Goal: Complete application form

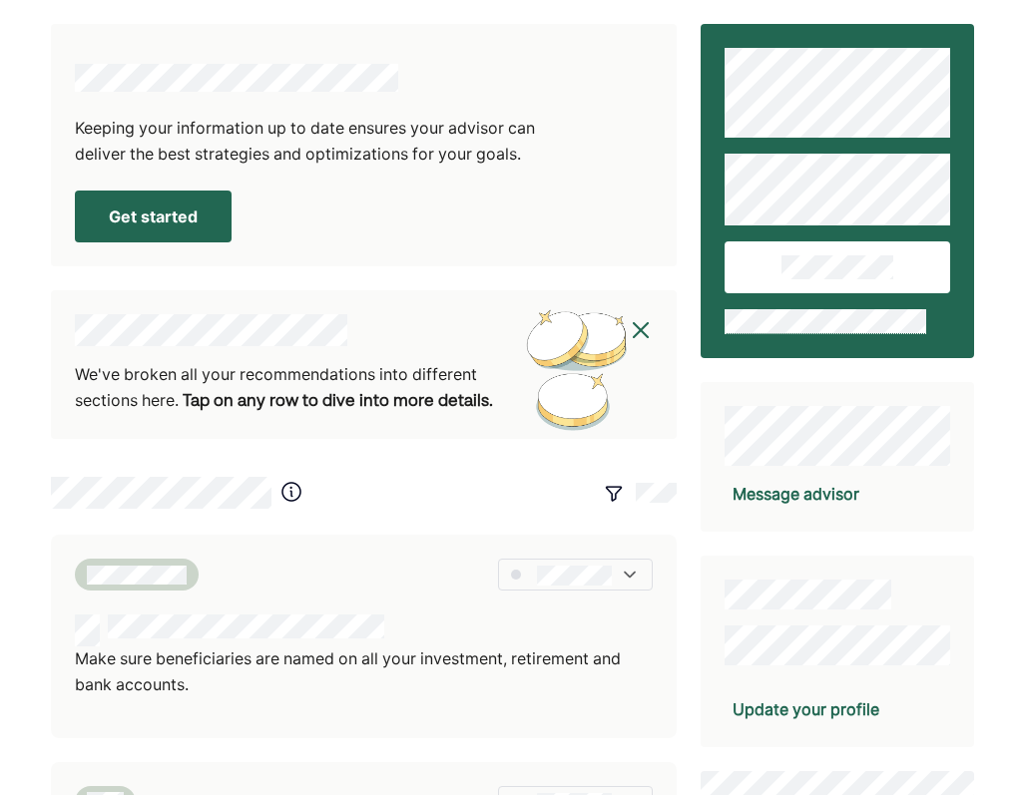
click at [191, 221] on button "Get started" at bounding box center [153, 217] width 157 height 52
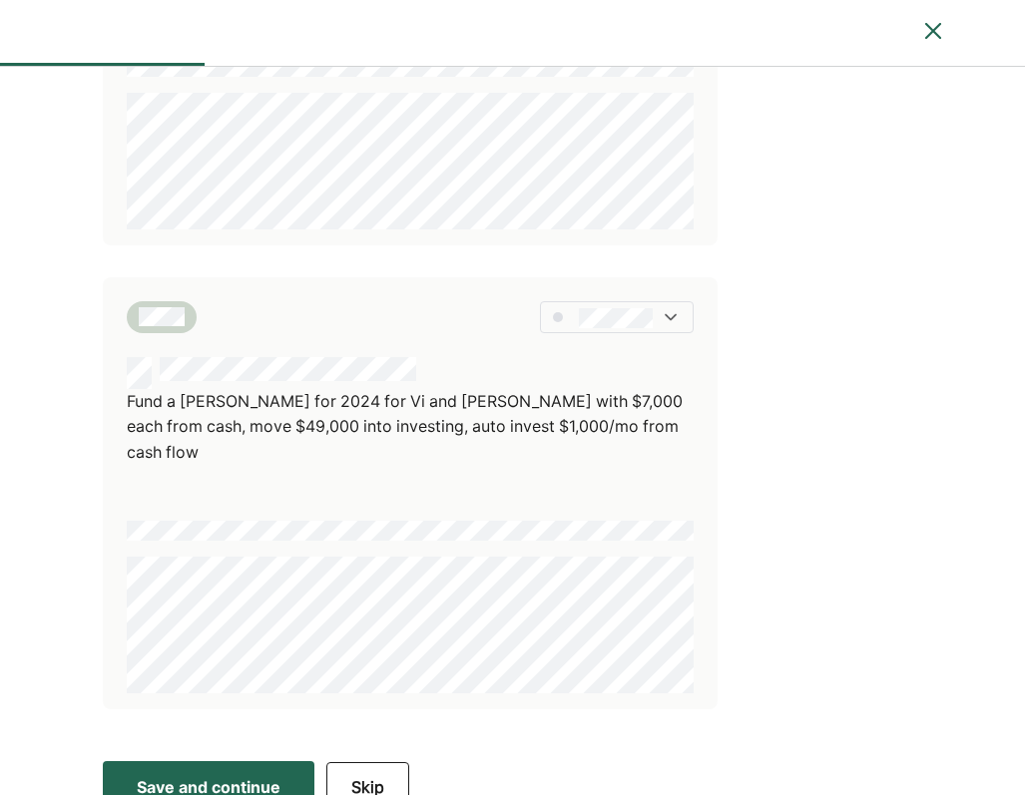
scroll to position [664, 0]
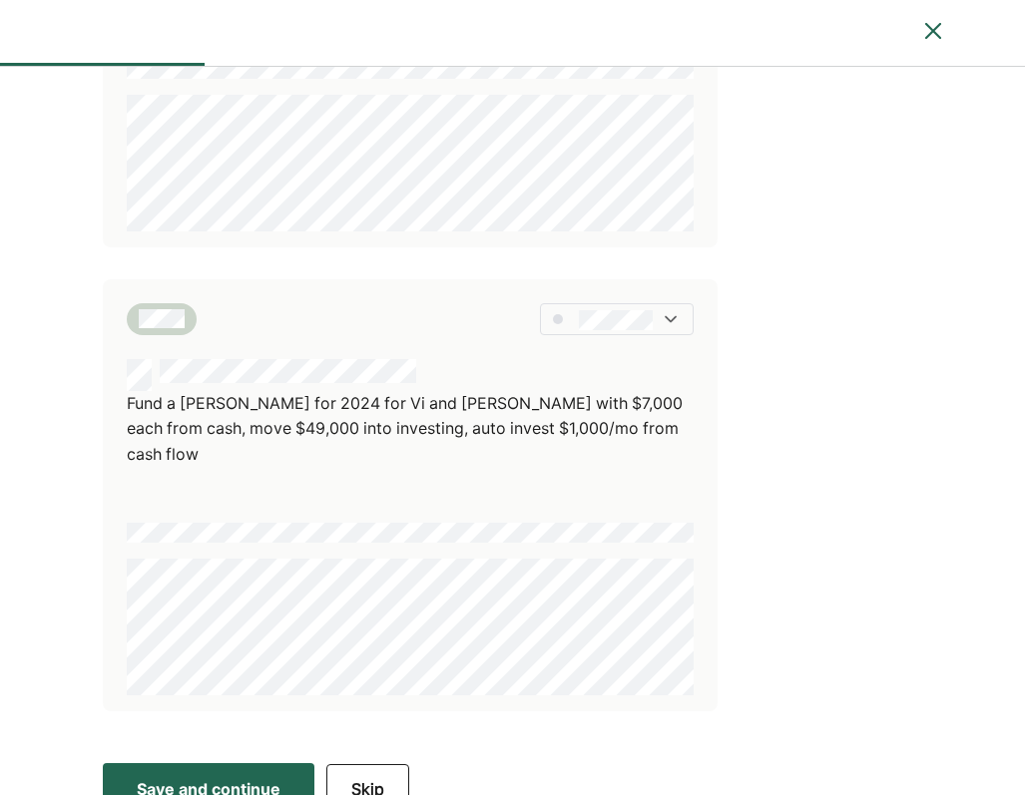
click at [654, 322] on div at bounding box center [617, 319] width 154 height 32
click at [263, 777] on div "Save and continue" at bounding box center [209, 789] width 144 height 24
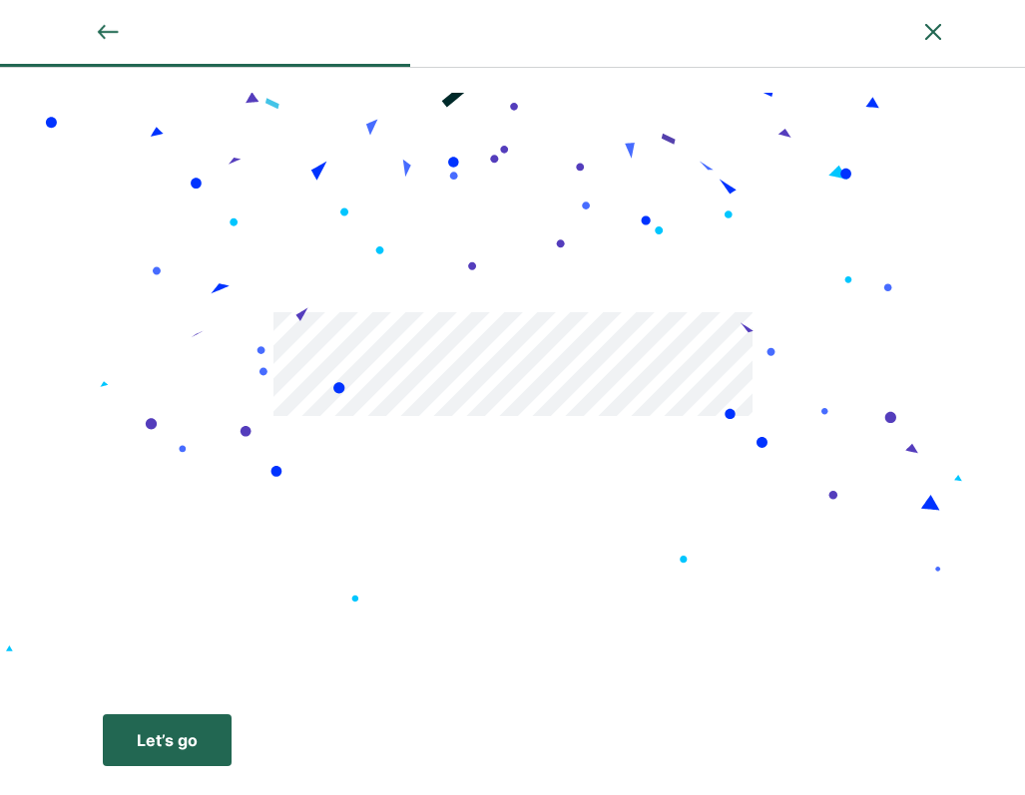
click at [188, 743] on div "Let’s go" at bounding box center [167, 740] width 61 height 24
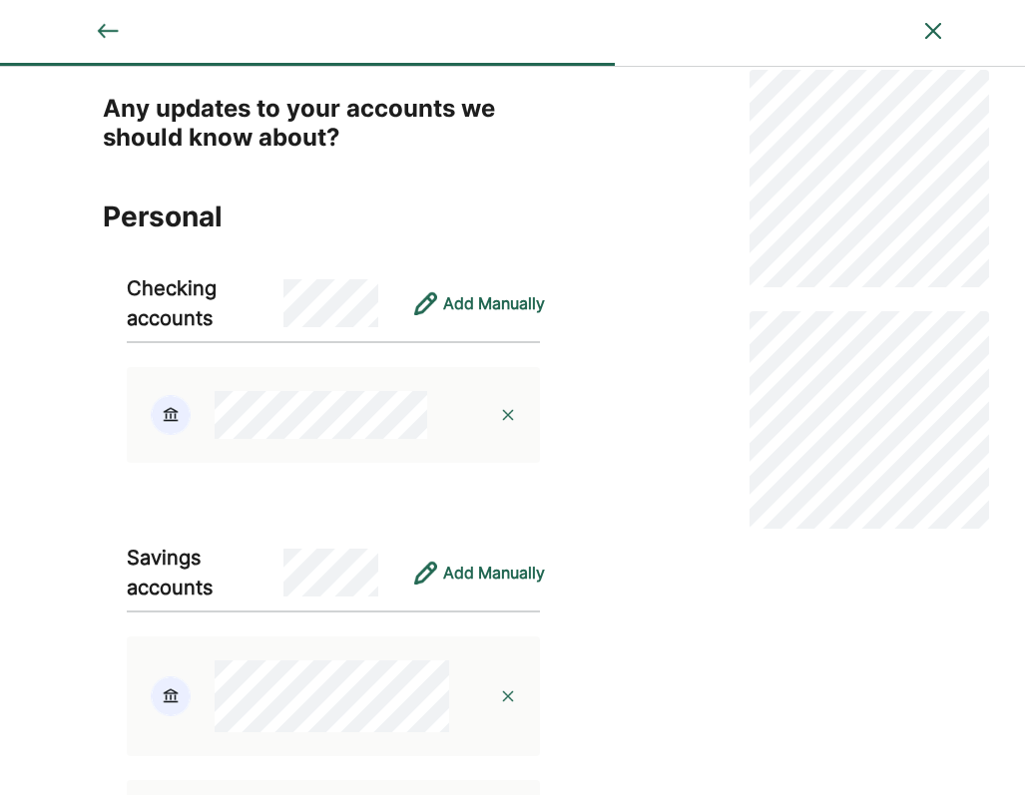
scroll to position [33, 0]
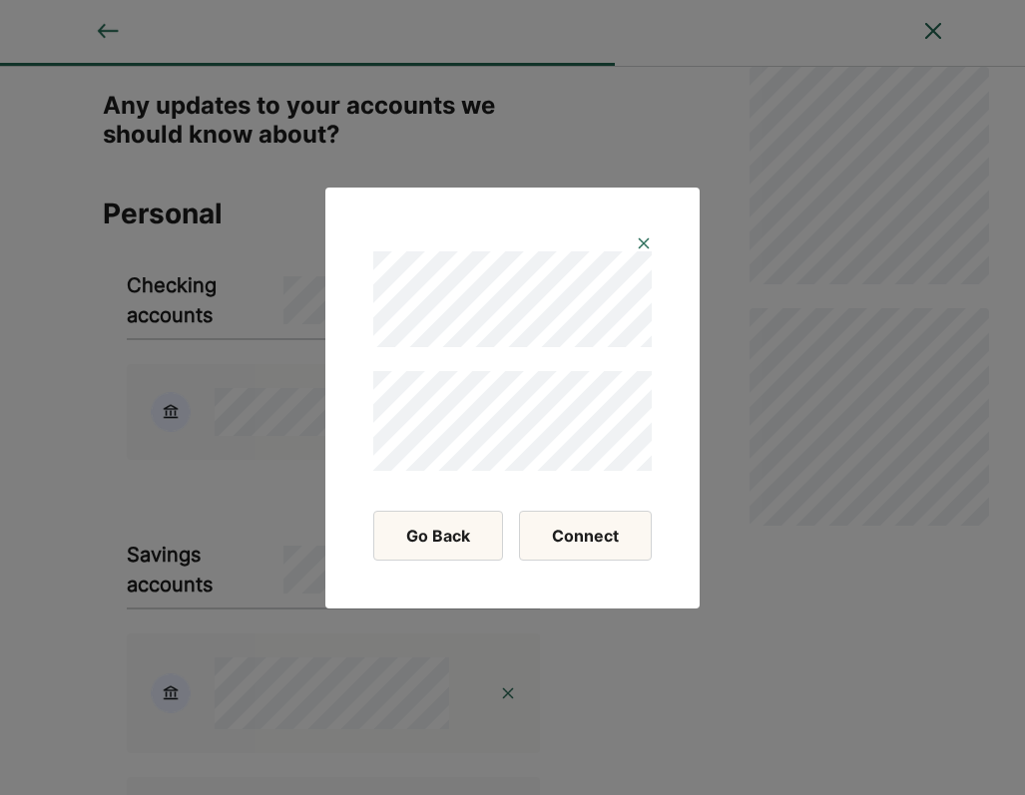
click at [561, 545] on button "Connect" at bounding box center [585, 536] width 133 height 50
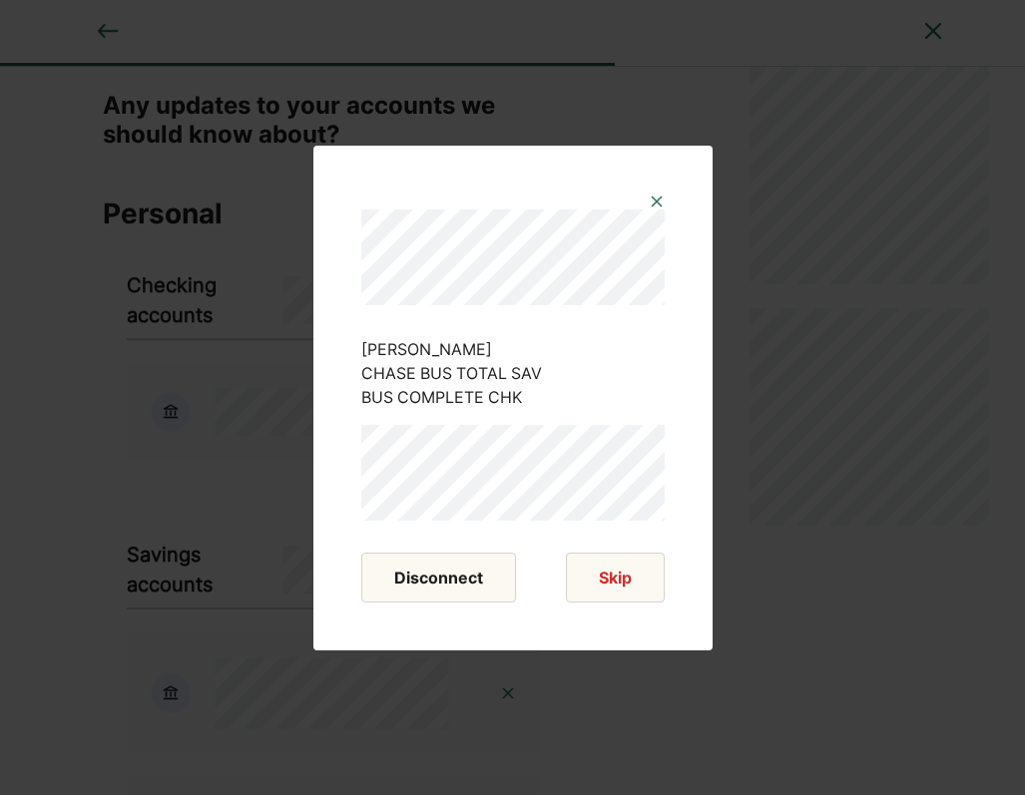
click at [461, 581] on button "Disconnect" at bounding box center [438, 578] width 155 height 50
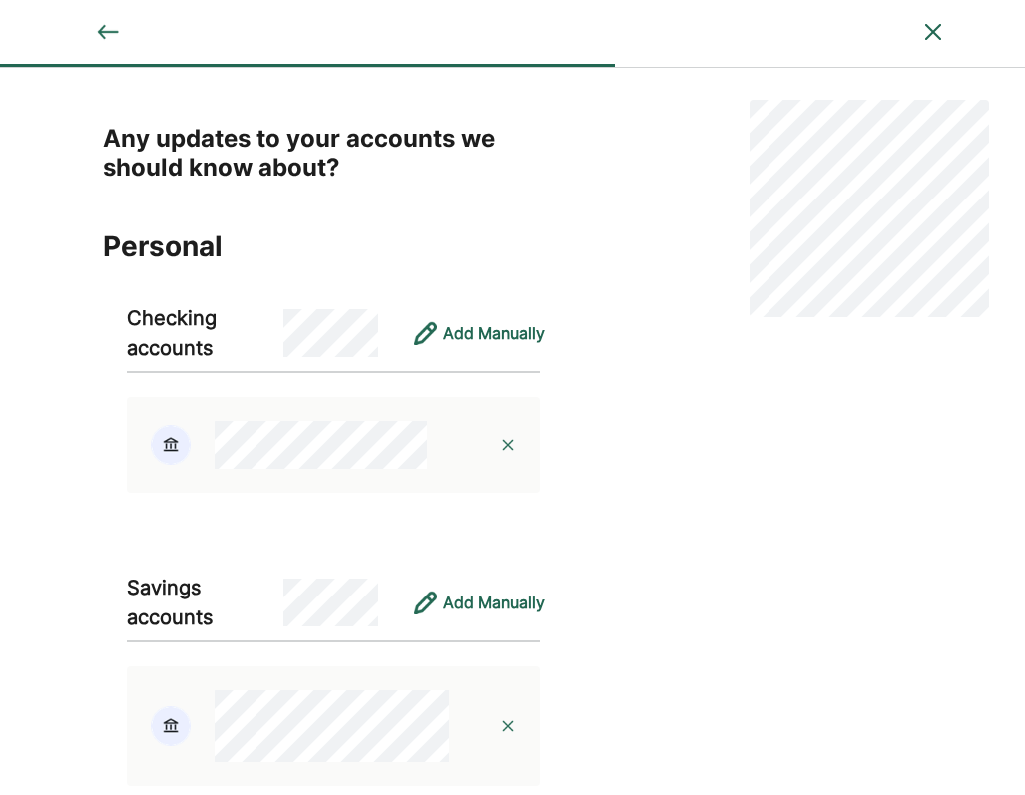
scroll to position [0, 0]
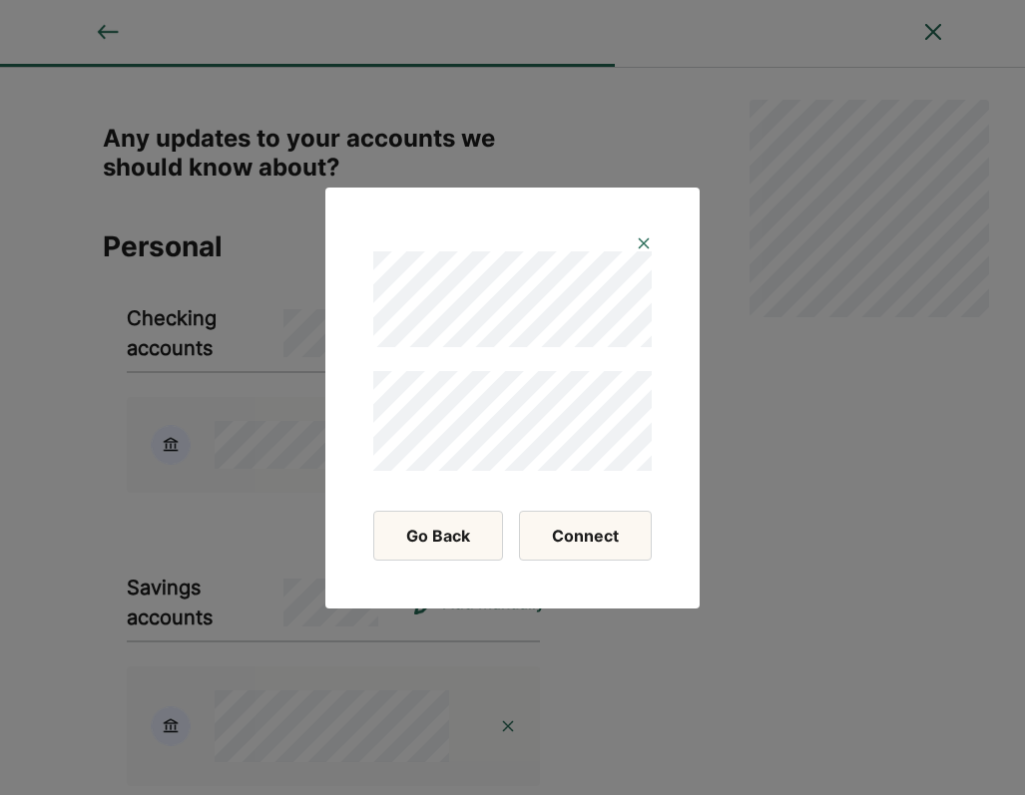
click at [557, 528] on button "Connect" at bounding box center [585, 536] width 133 height 50
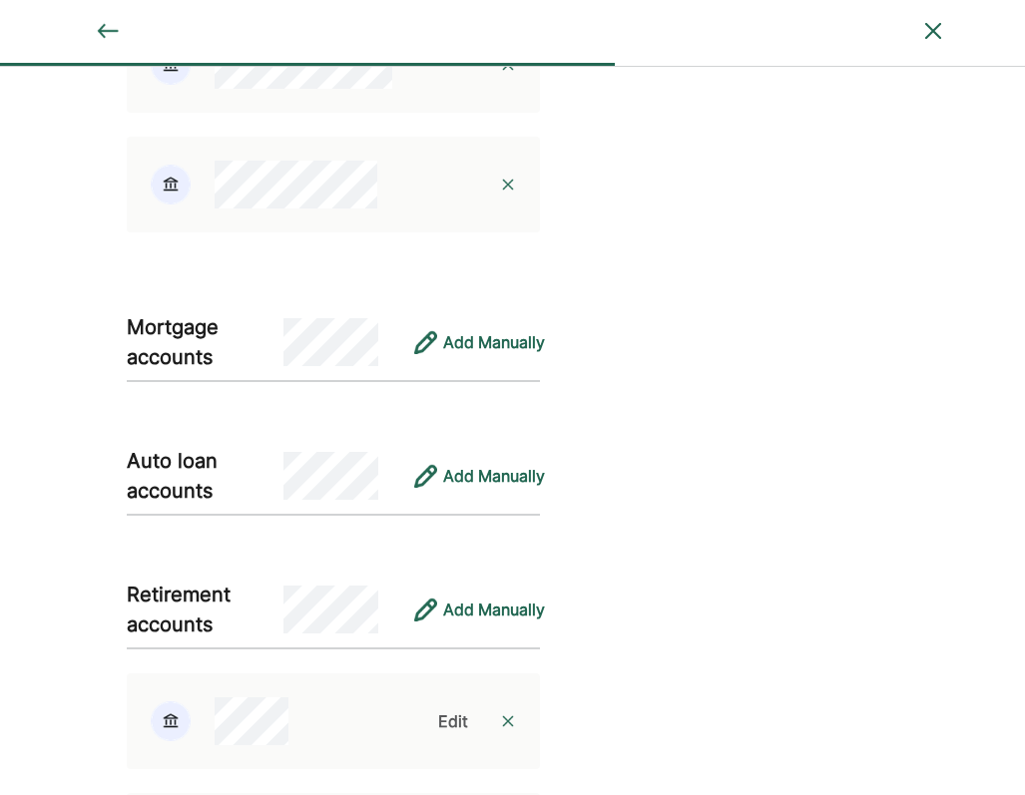
scroll to position [2332, 0]
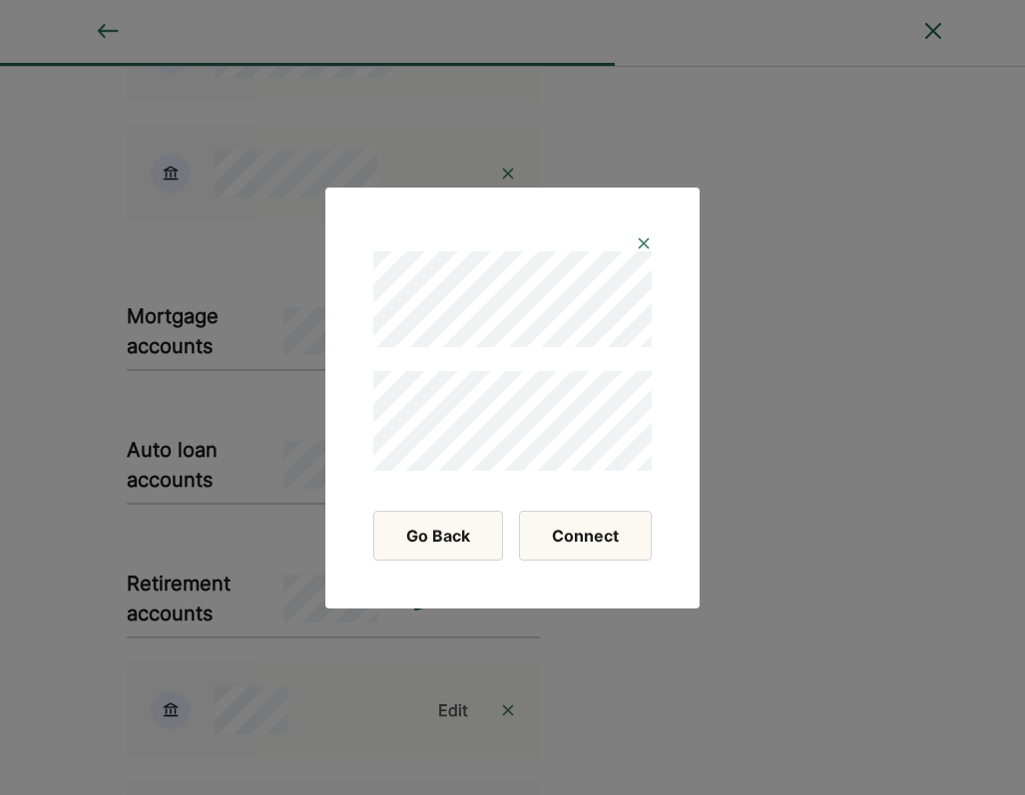
click at [597, 531] on button "Connect" at bounding box center [585, 536] width 133 height 50
click at [562, 546] on button "Connect" at bounding box center [585, 536] width 133 height 50
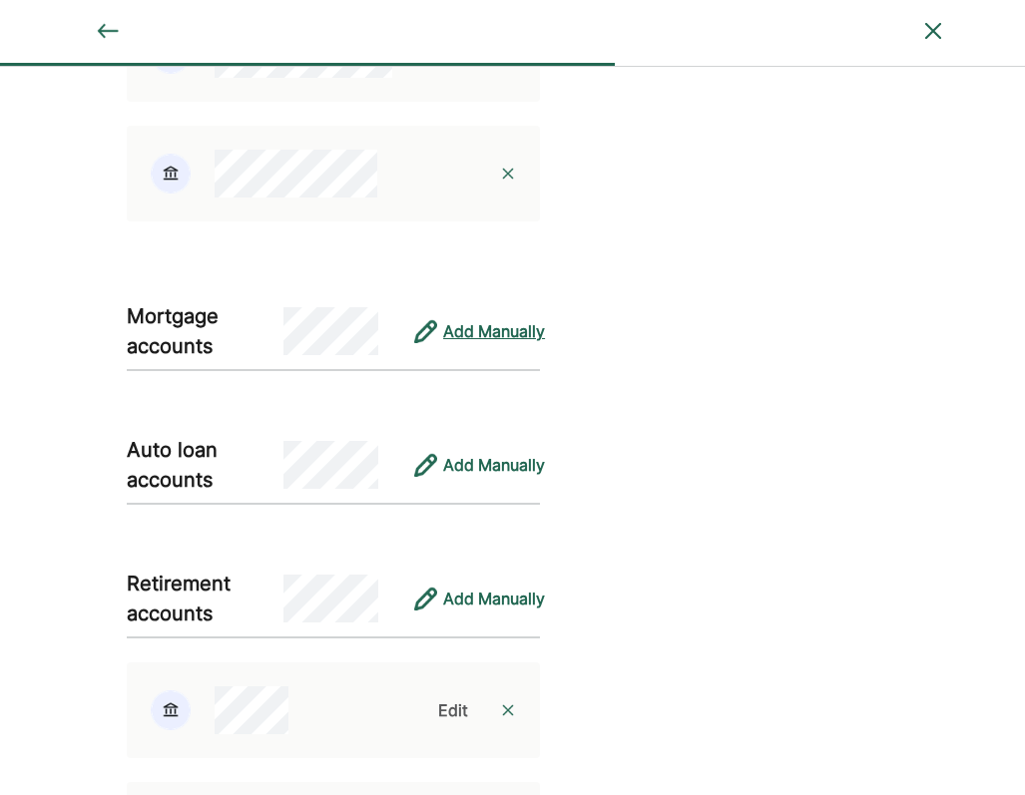
click at [462, 329] on div "Add Manually" at bounding box center [494, 331] width 102 height 24
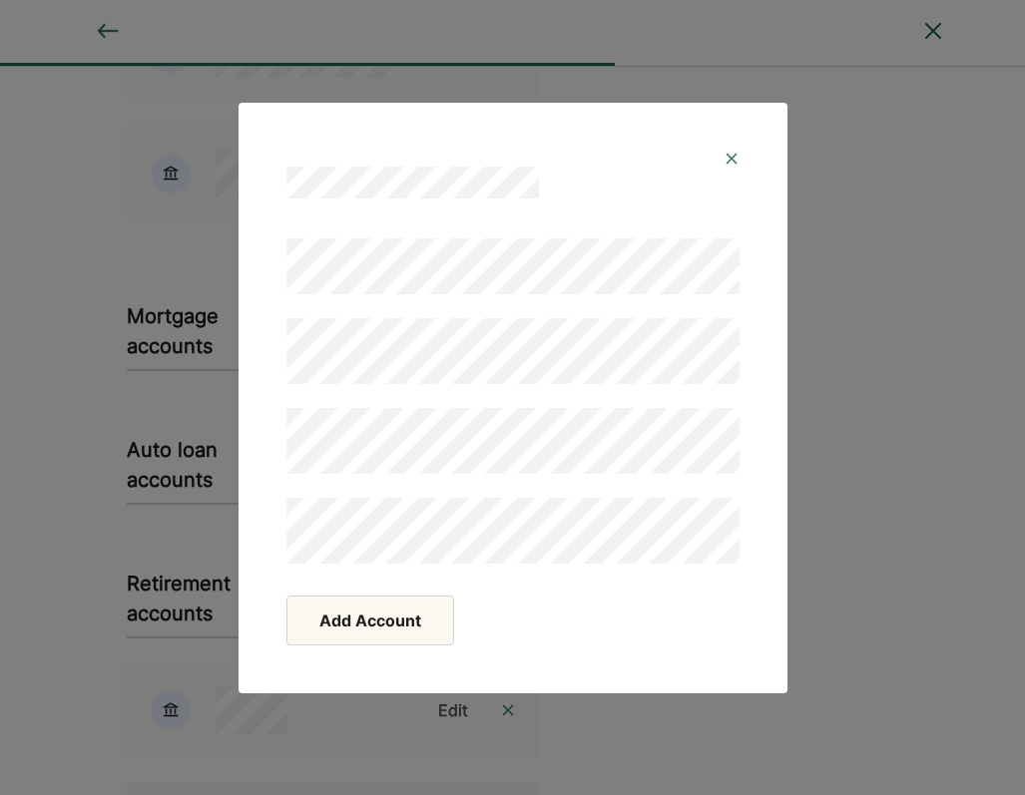
click at [353, 617] on button "Add Account" at bounding box center [370, 621] width 168 height 50
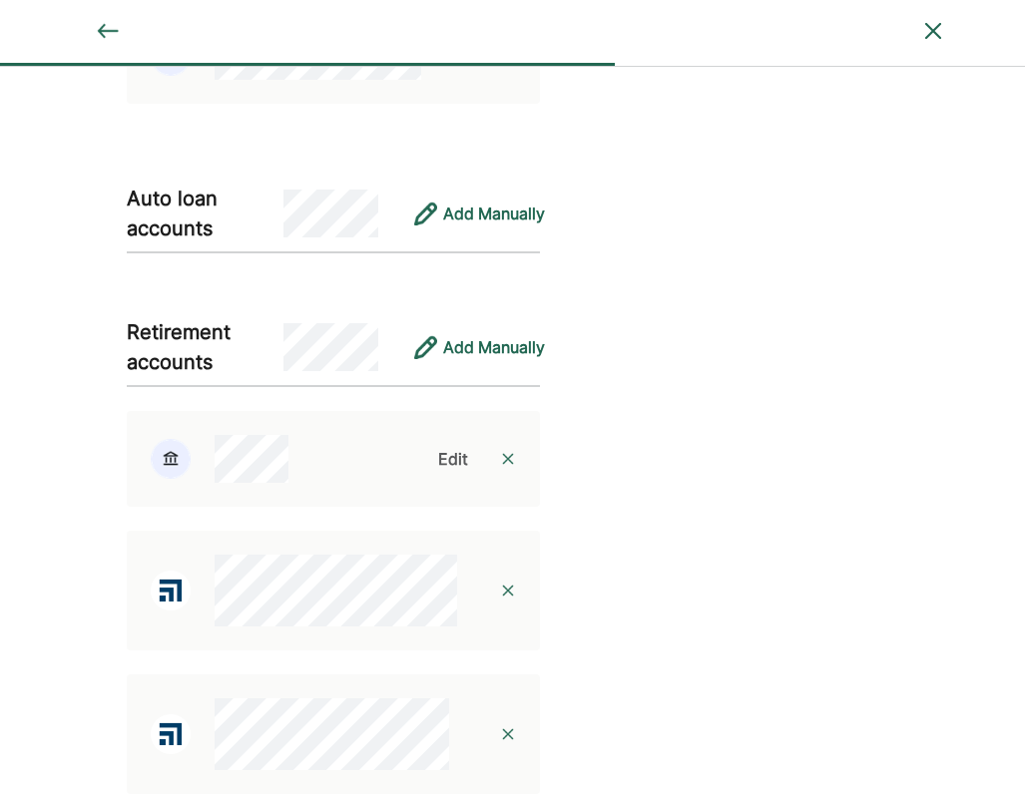
scroll to position [2748, 0]
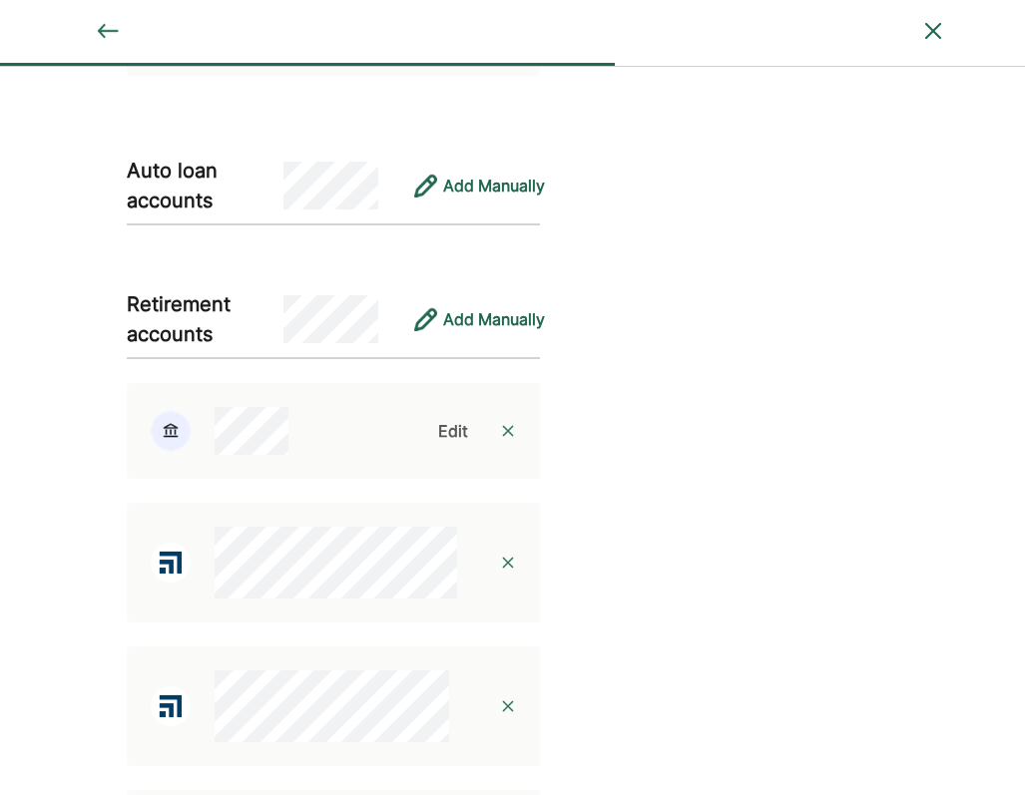
click at [513, 565] on img at bounding box center [508, 563] width 16 height 16
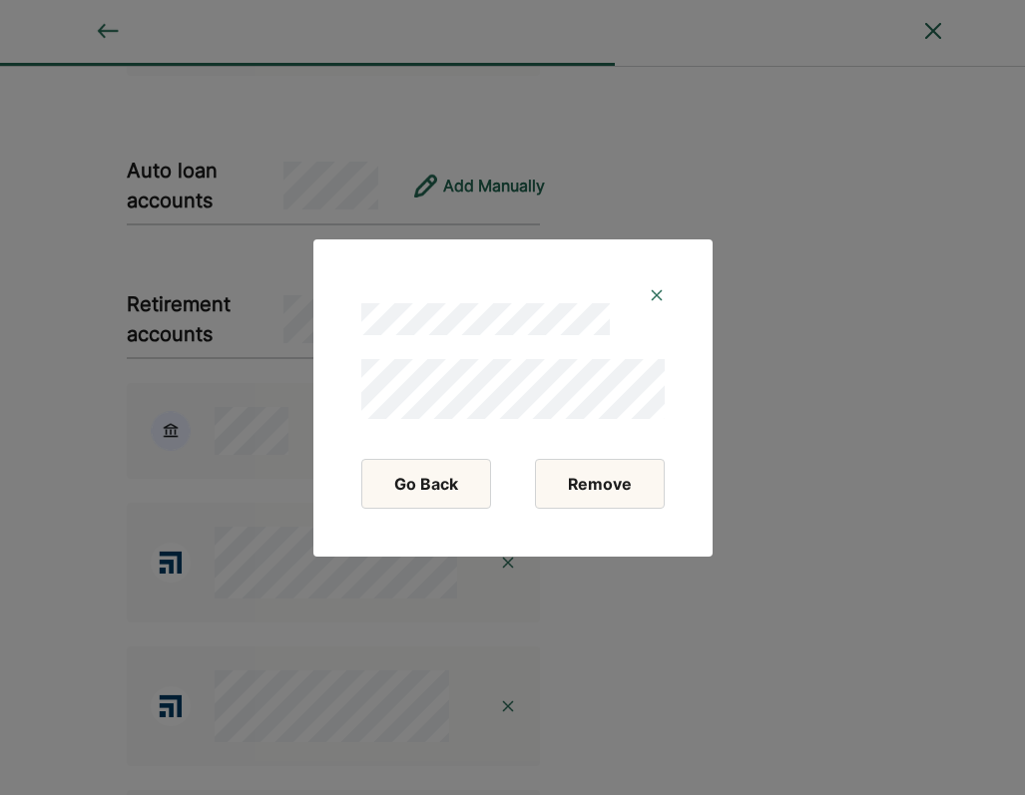
click at [608, 483] on button "Remove" at bounding box center [600, 484] width 130 height 50
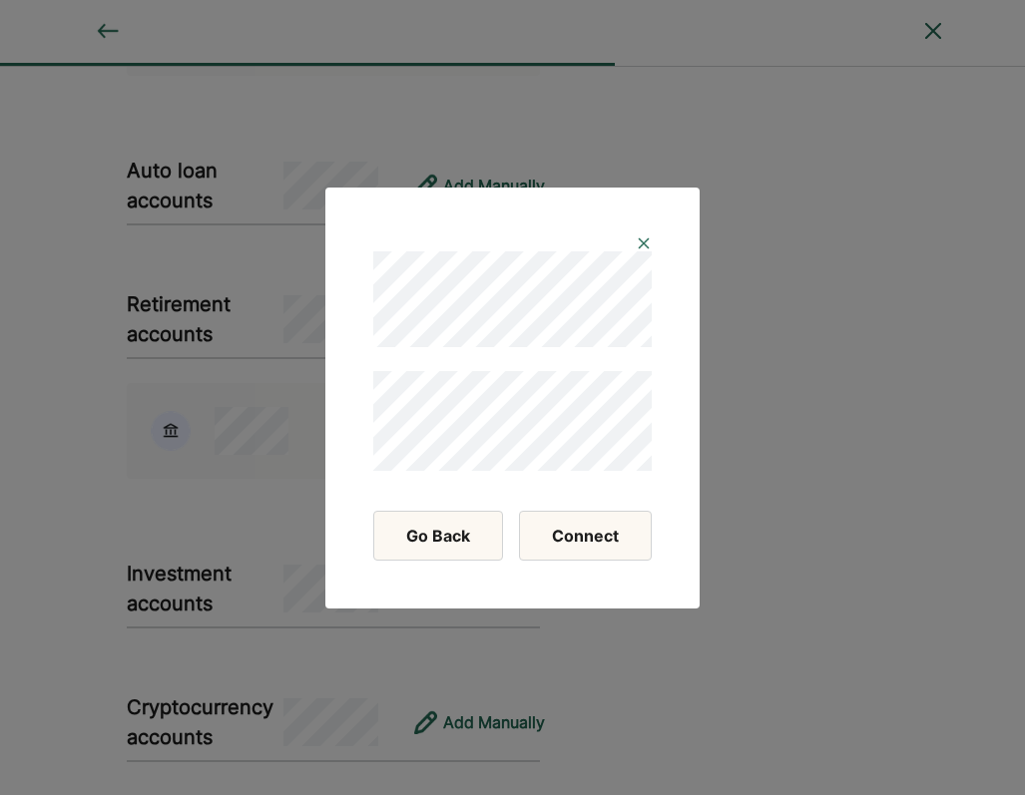
click at [576, 546] on button "Connect" at bounding box center [585, 536] width 133 height 50
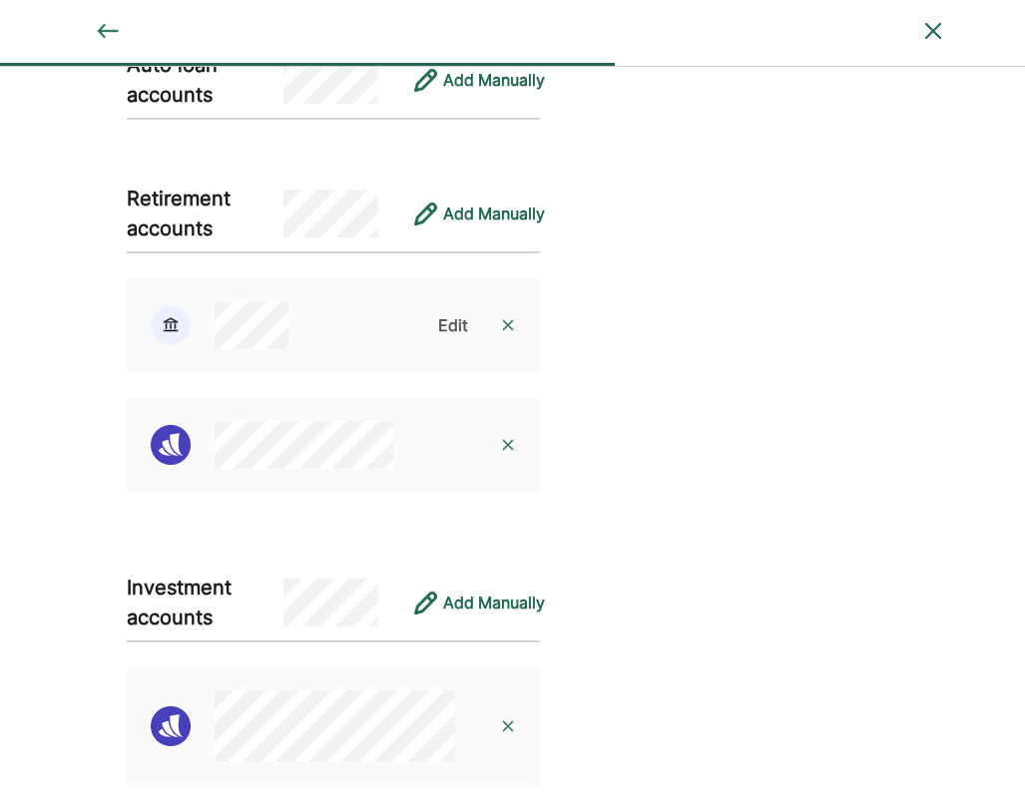
scroll to position [3143, 0]
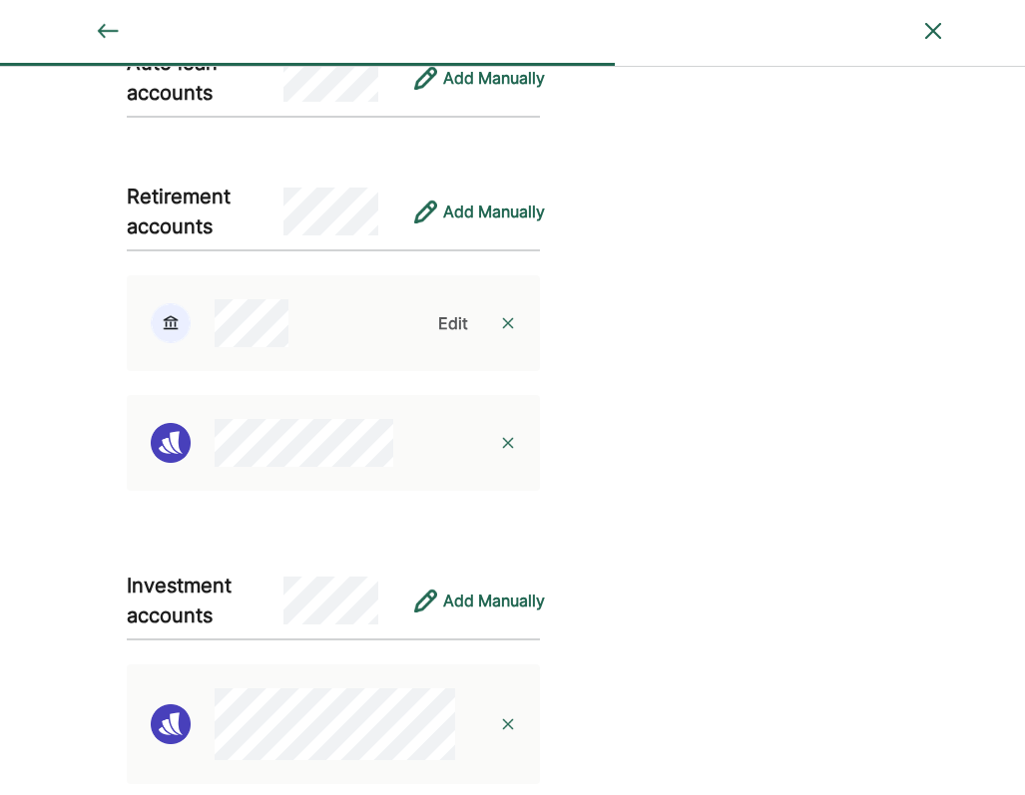
click at [441, 322] on div "Edit" at bounding box center [453, 323] width 46 height 24
click at [455, 322] on div "Edit" at bounding box center [453, 323] width 30 height 24
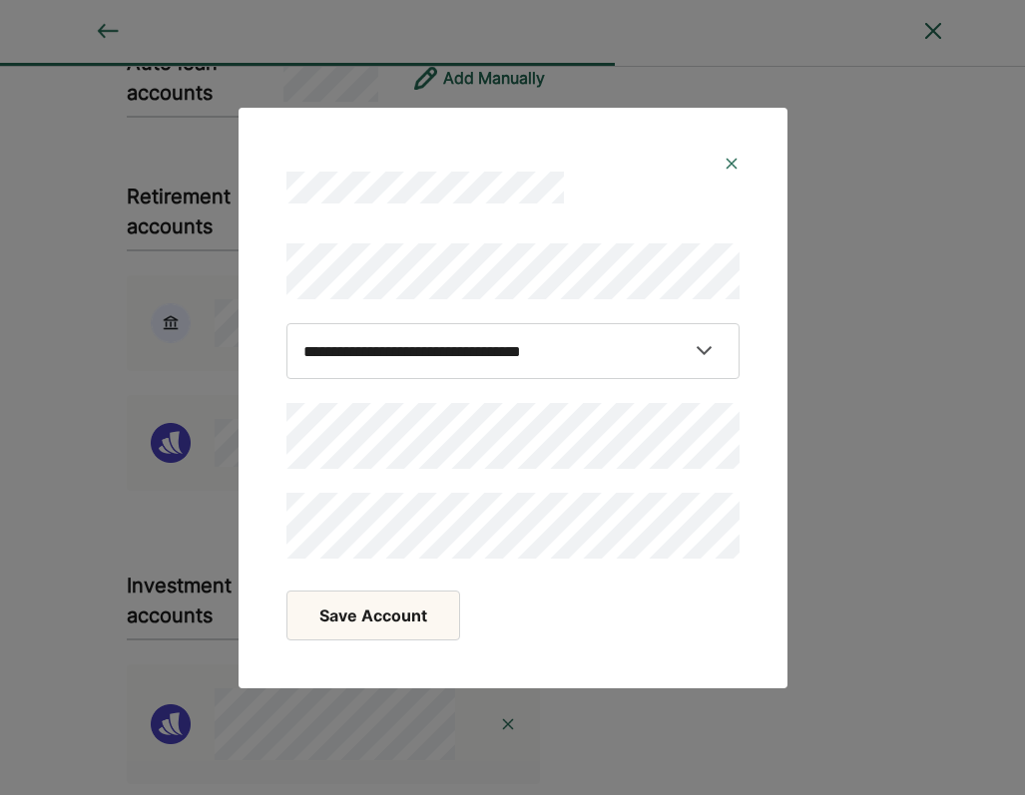
click at [730, 164] on img at bounding box center [731, 164] width 16 height 16
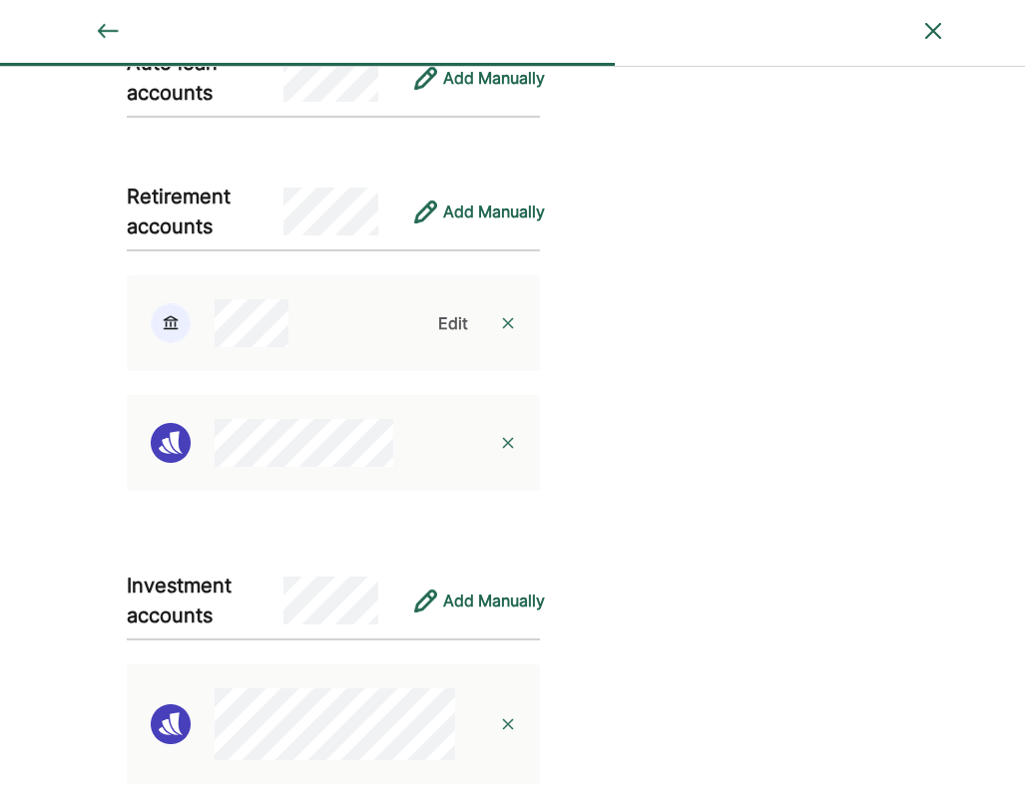
click at [512, 320] on img at bounding box center [508, 323] width 16 height 16
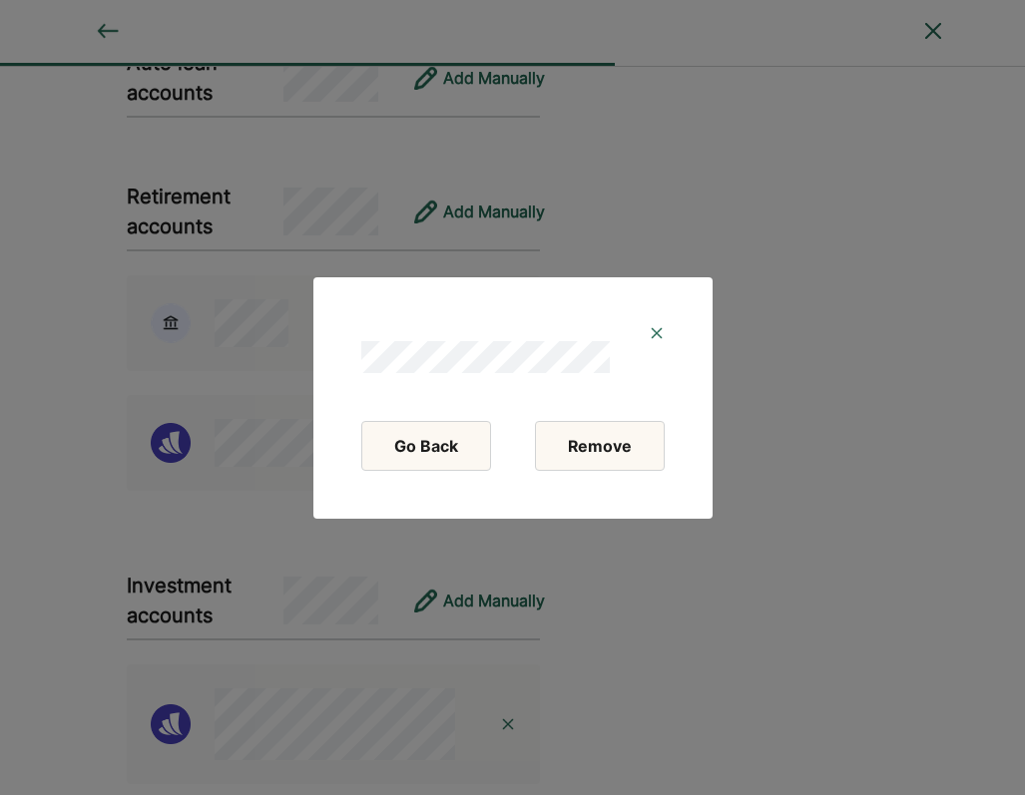
click at [592, 439] on button "Remove" at bounding box center [600, 446] width 130 height 50
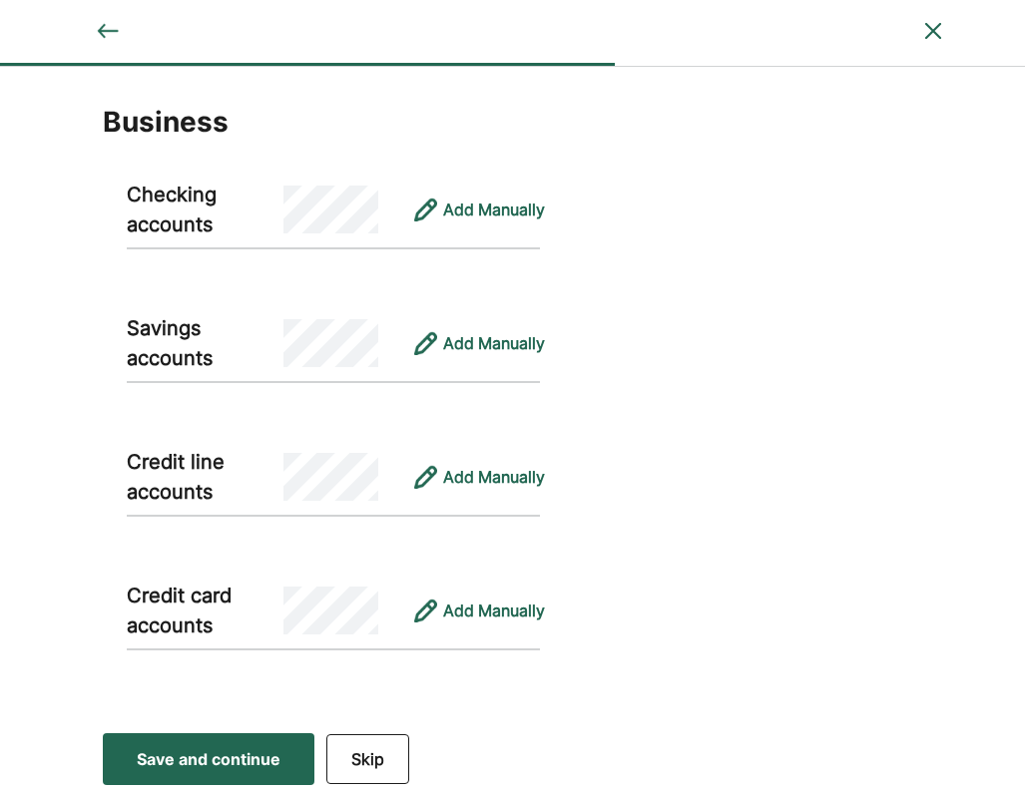
scroll to position [4077, 0]
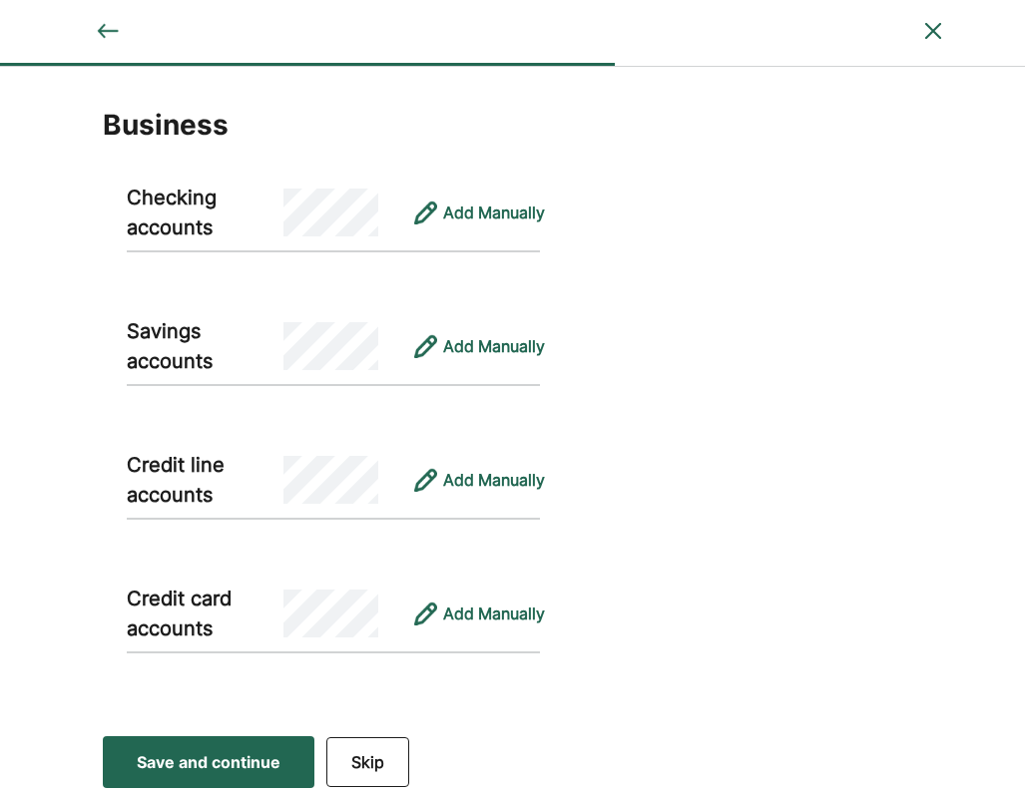
click at [177, 756] on div "Save and continue" at bounding box center [209, 762] width 144 height 24
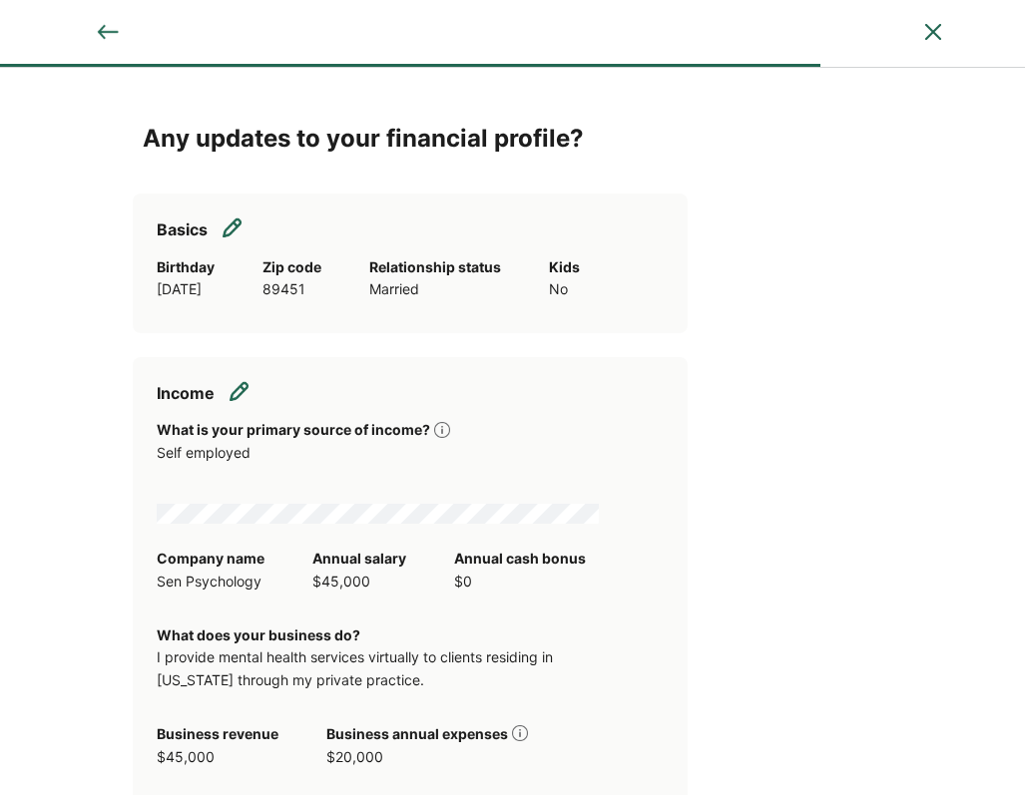
click at [236, 226] on img at bounding box center [232, 227] width 20 height 20
select select "*******"
select select "*****"
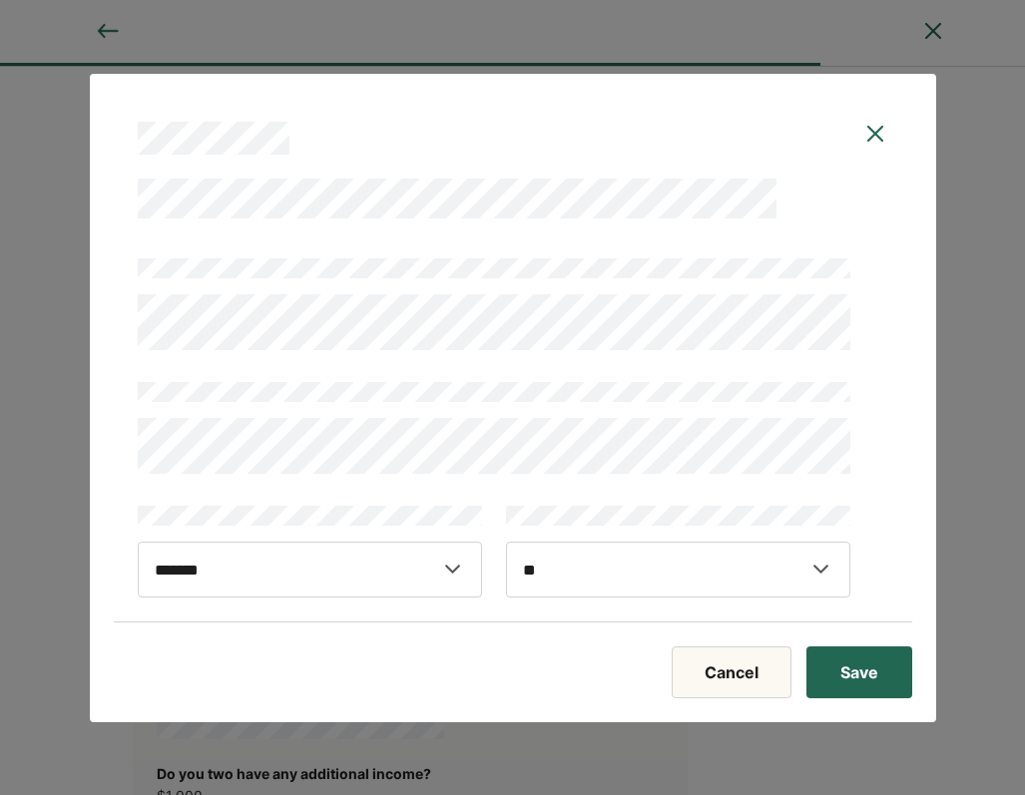
scroll to position [217, 0]
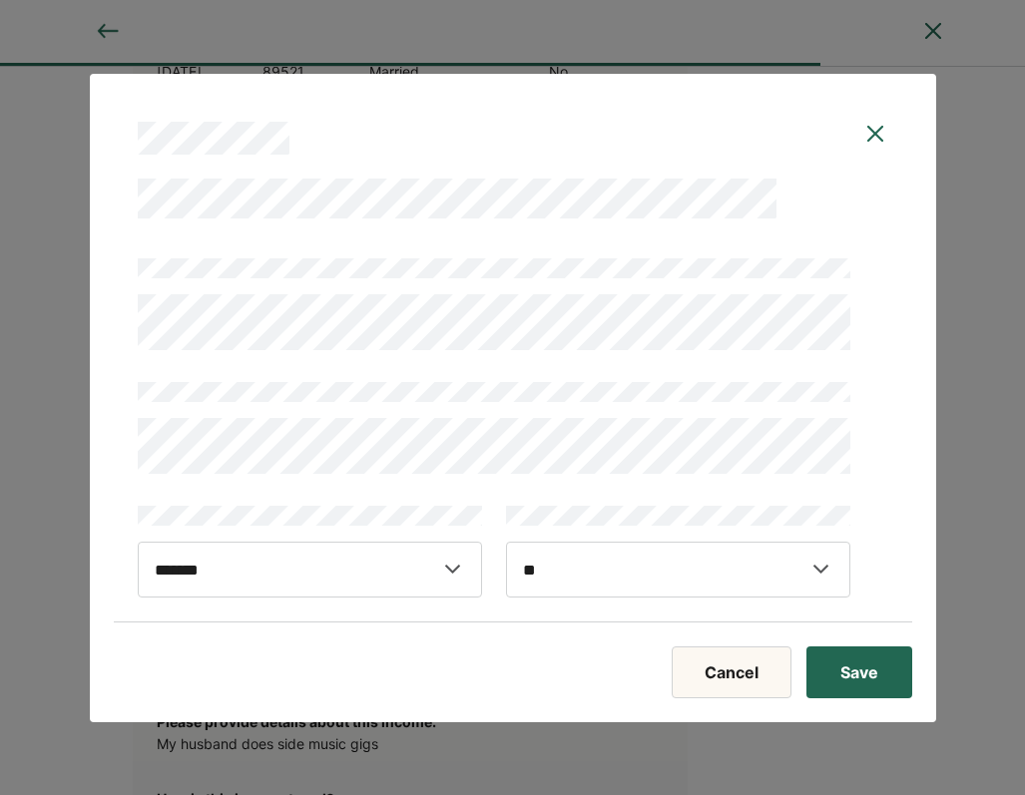
click at [852, 682] on button "Save" at bounding box center [859, 672] width 106 height 52
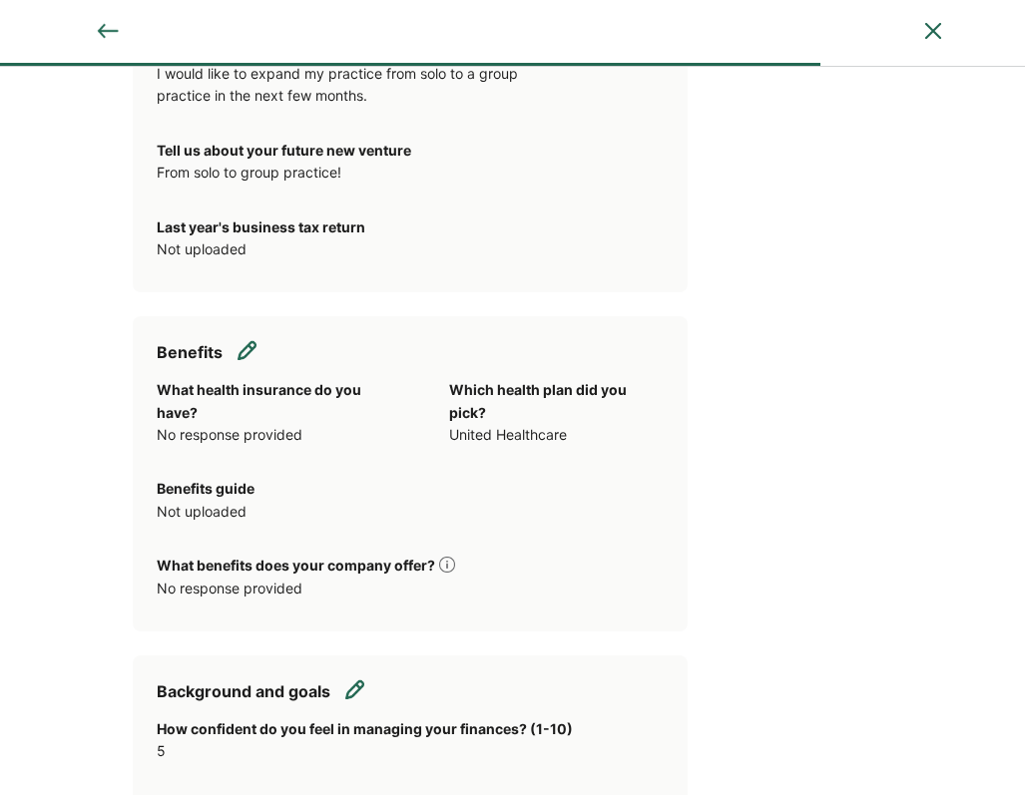
scroll to position [1840, 0]
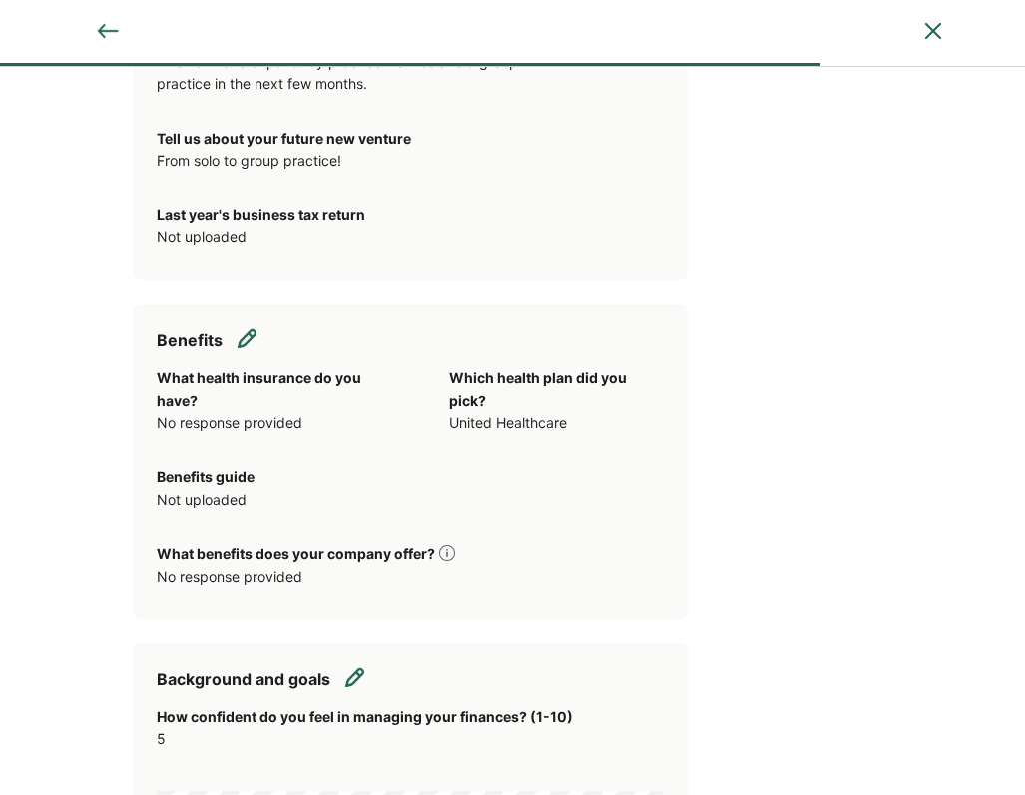
click at [246, 328] on img at bounding box center [247, 338] width 20 height 20
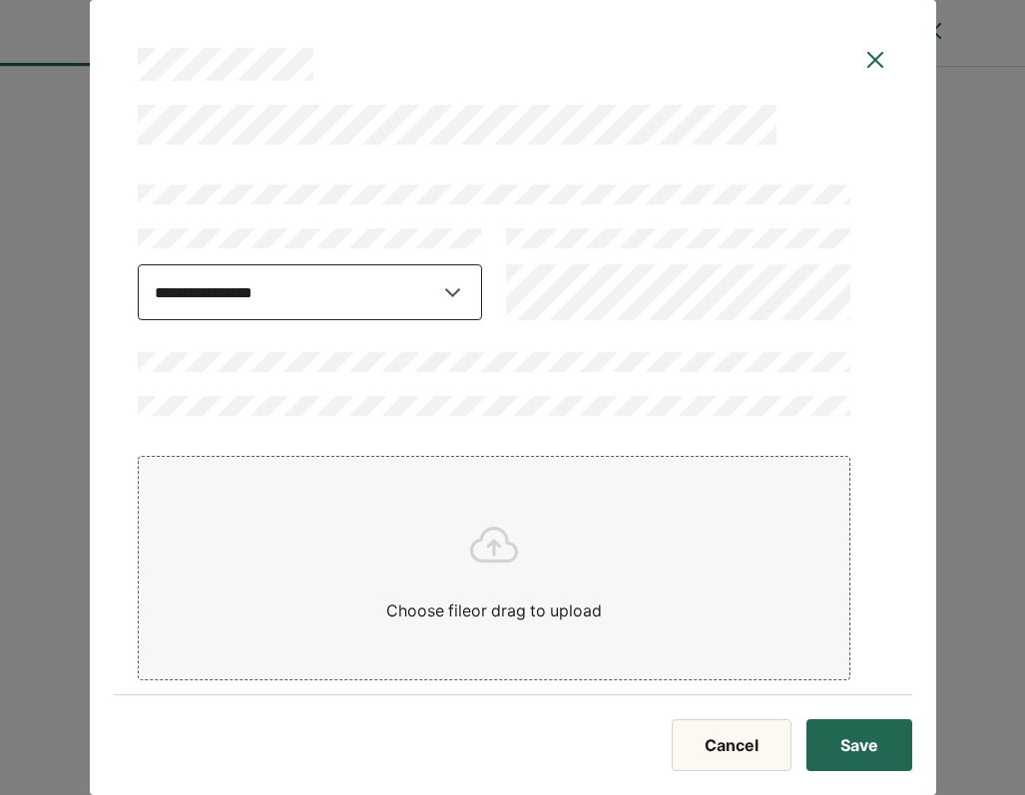
select select "**********"
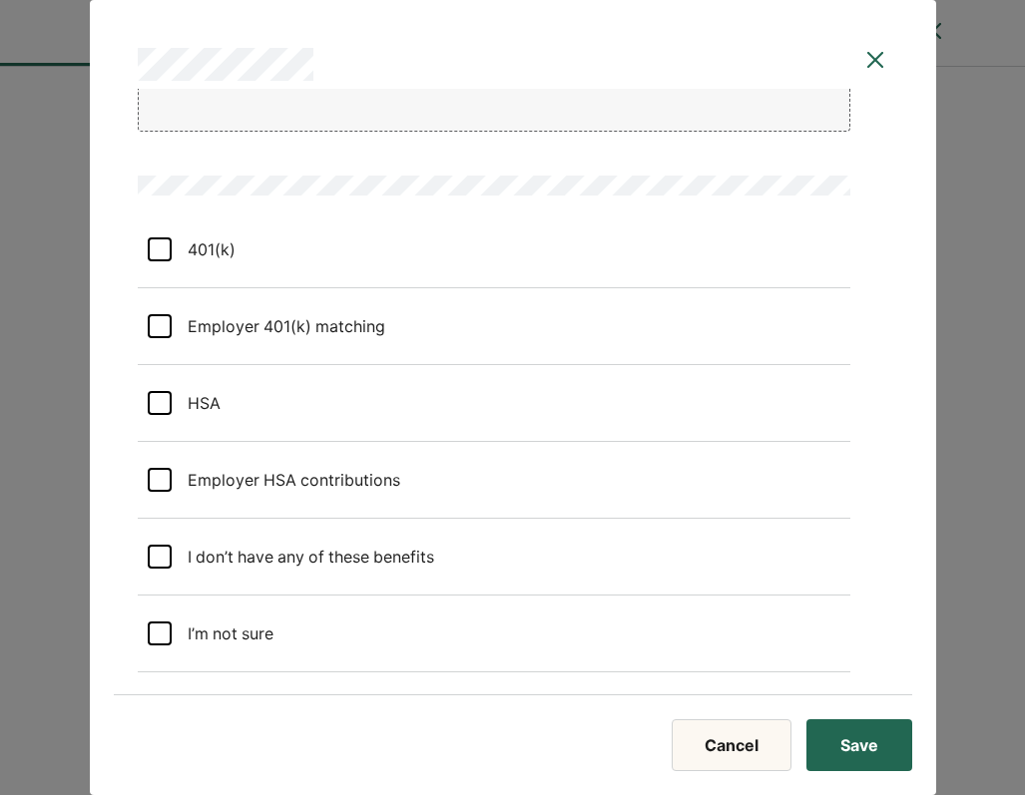
scroll to position [548, 0]
click at [314, 559] on benefits "I don’t have any of these benefits" at bounding box center [303, 558] width 262 height 56
click at [871, 757] on button "Save" at bounding box center [859, 745] width 106 height 52
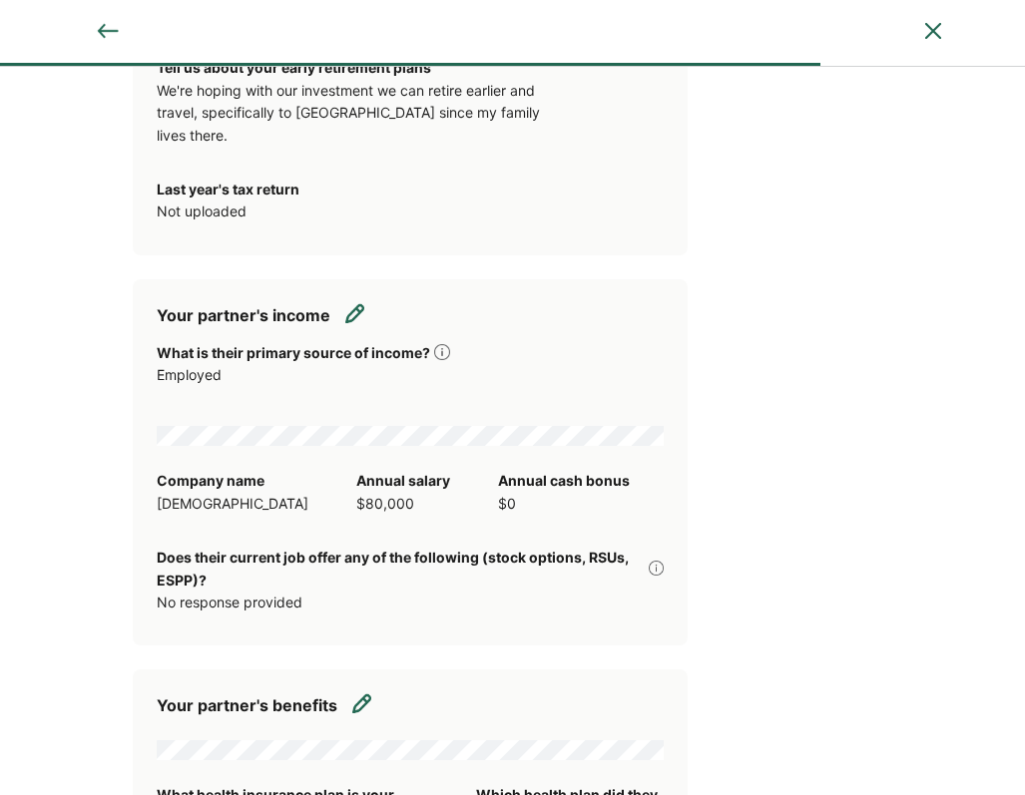
scroll to position [3583, 0]
click at [363, 302] on img at bounding box center [355, 312] width 20 height 20
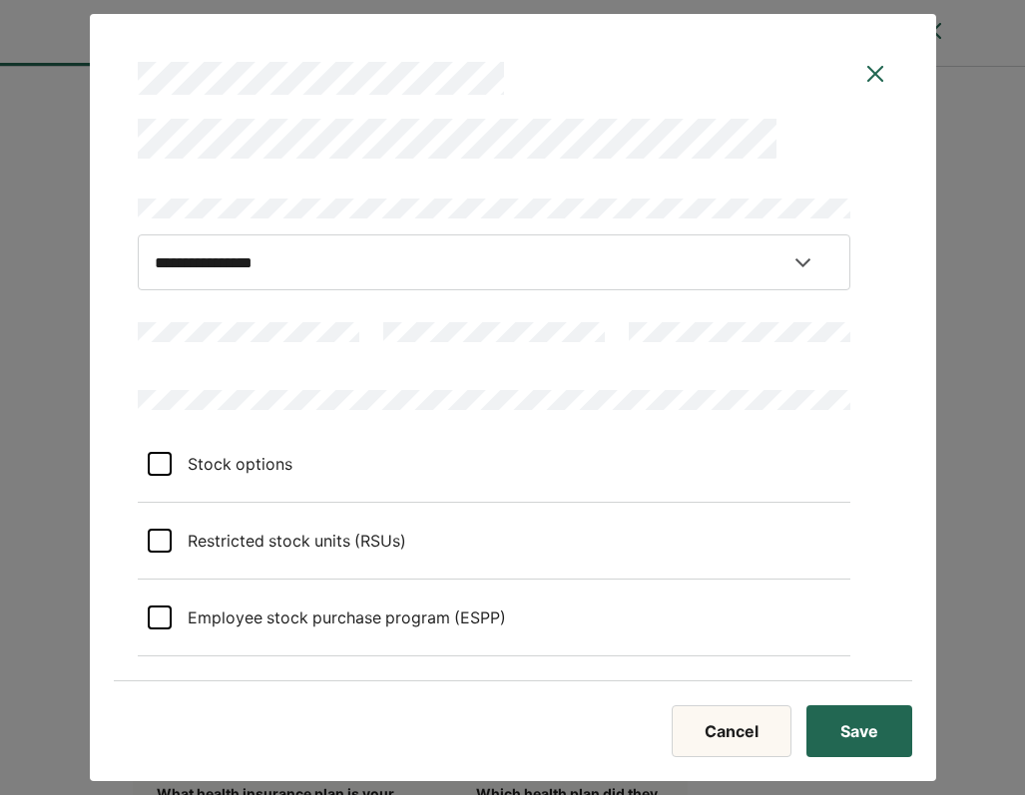
select select "********"
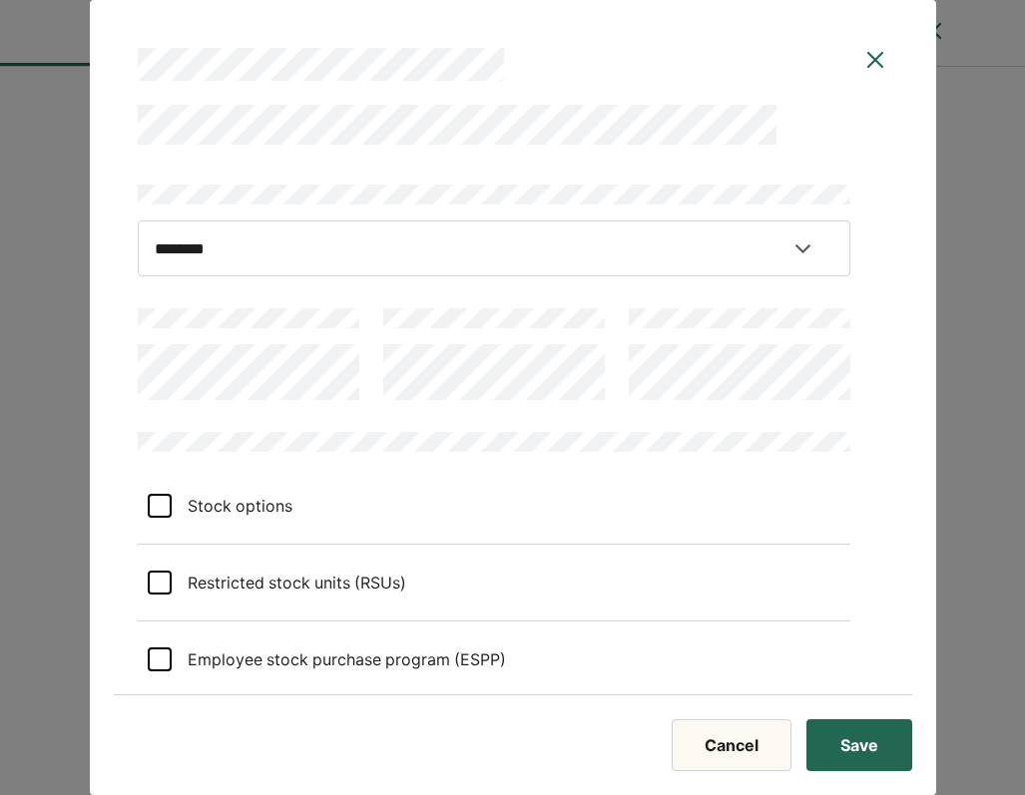
scroll to position [0, 0]
click at [849, 736] on button "Save" at bounding box center [859, 745] width 106 height 52
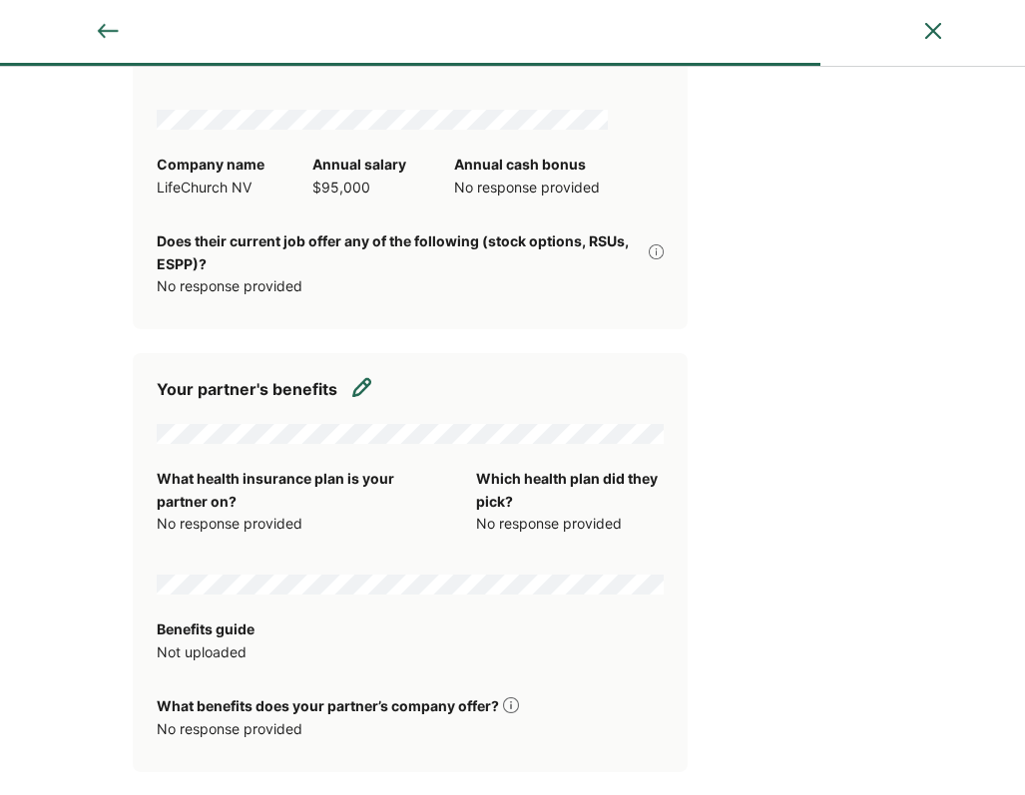
scroll to position [3901, 0]
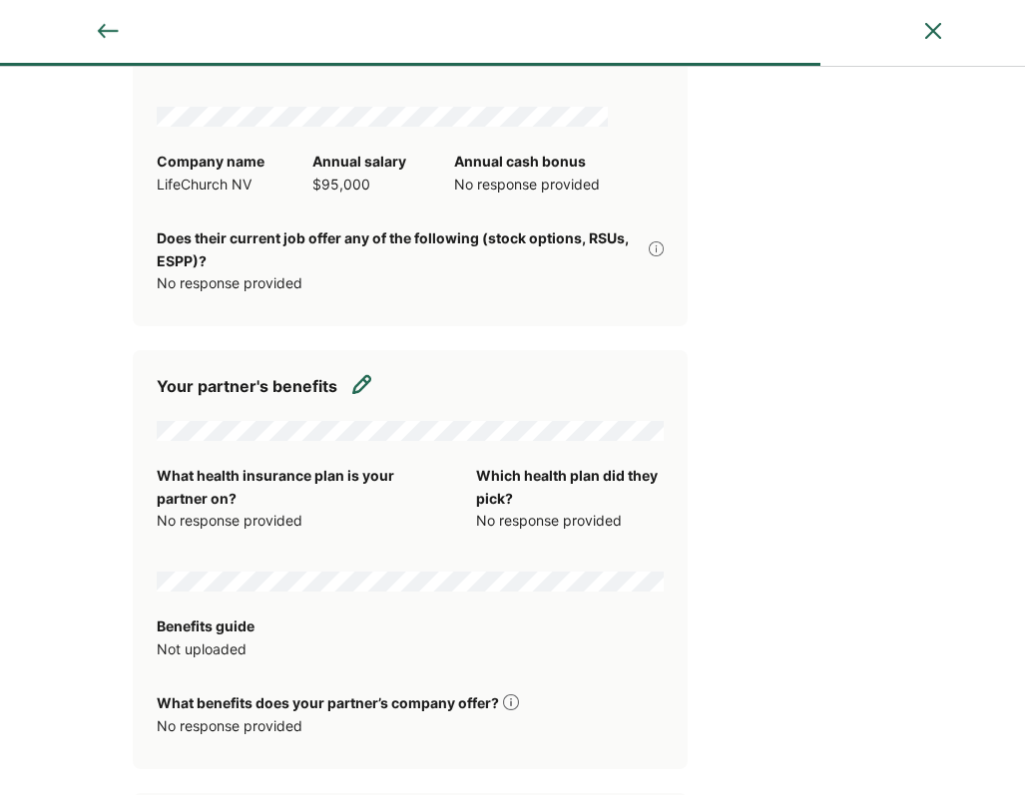
click at [363, 374] on img at bounding box center [362, 384] width 20 height 20
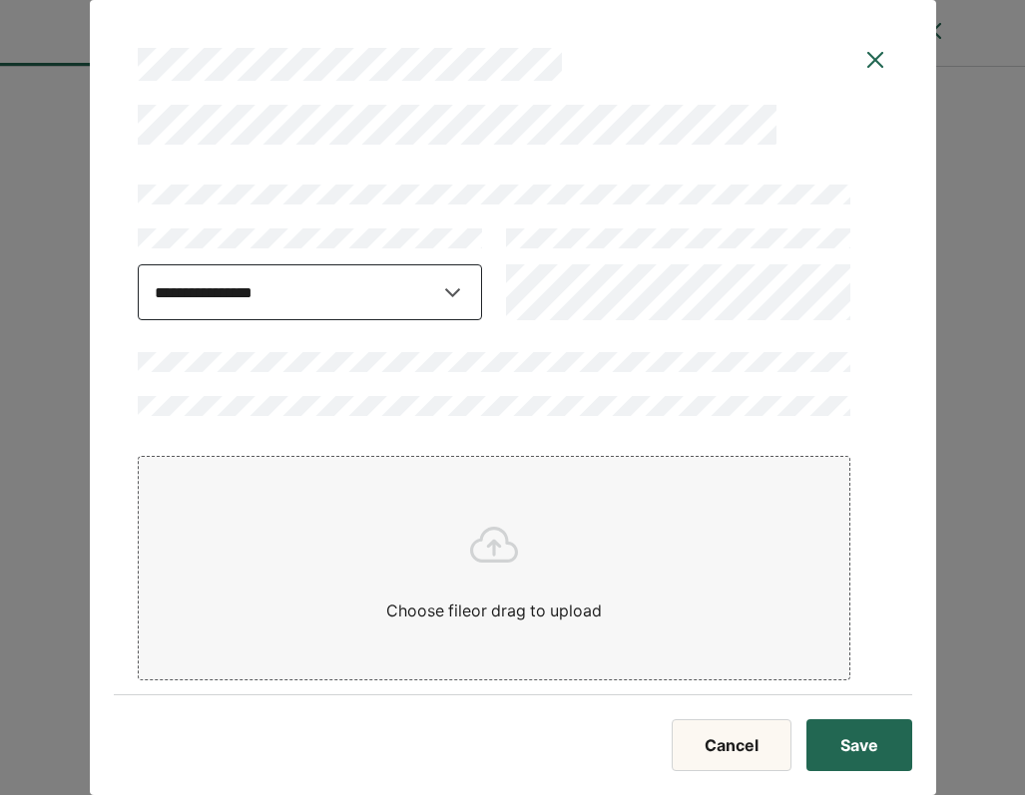
select select "**********"
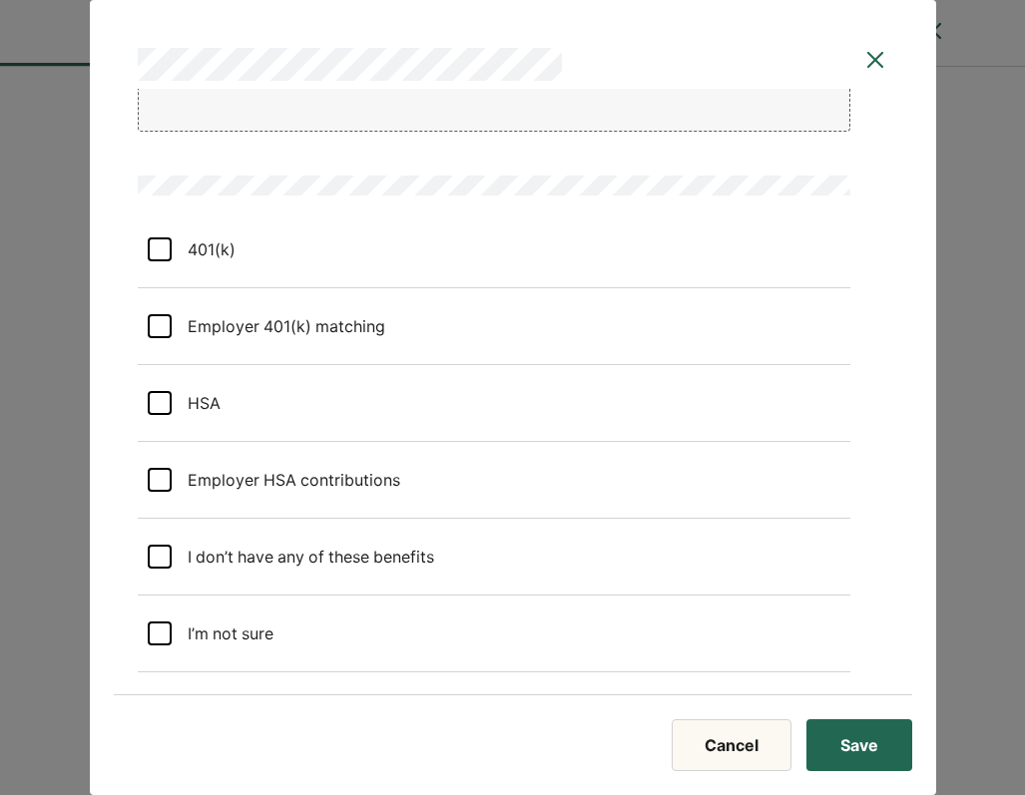
scroll to position [548, 0]
click at [168, 246] on div at bounding box center [160, 250] width 24 height 24
click at [168, 246] on div "L" at bounding box center [160, 250] width 24 height 24
click at [168, 332] on div at bounding box center [160, 327] width 24 height 24
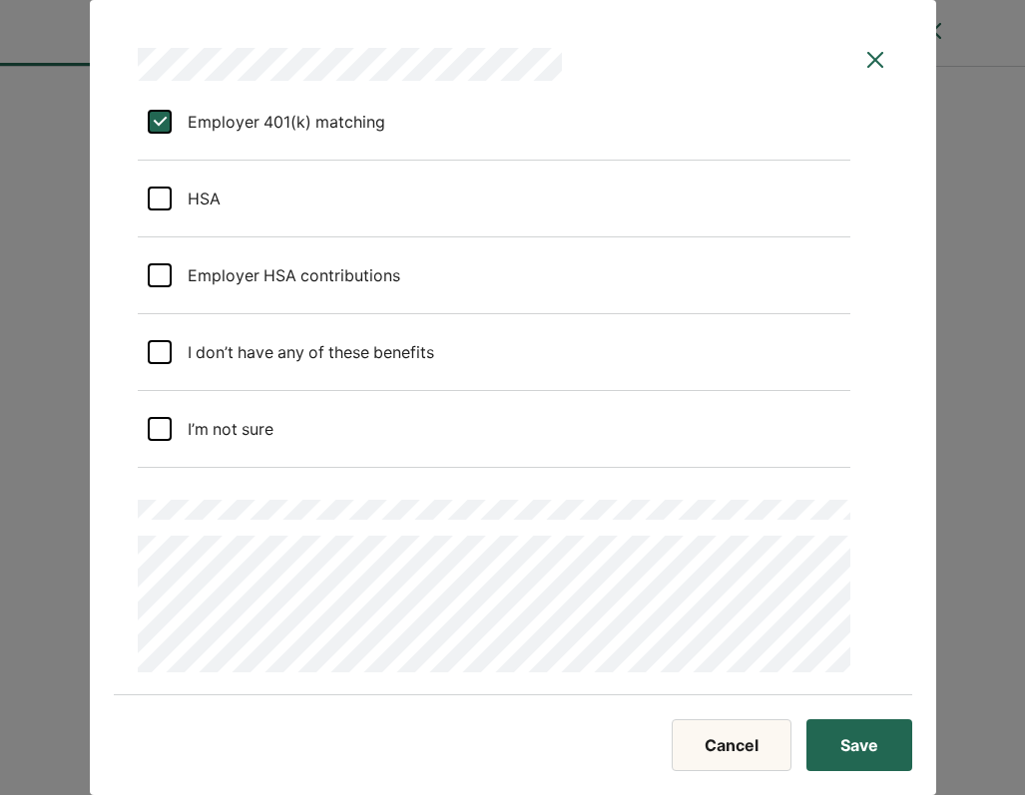
scroll to position [752, 0]
click at [834, 741] on button "Save" at bounding box center [859, 745] width 106 height 52
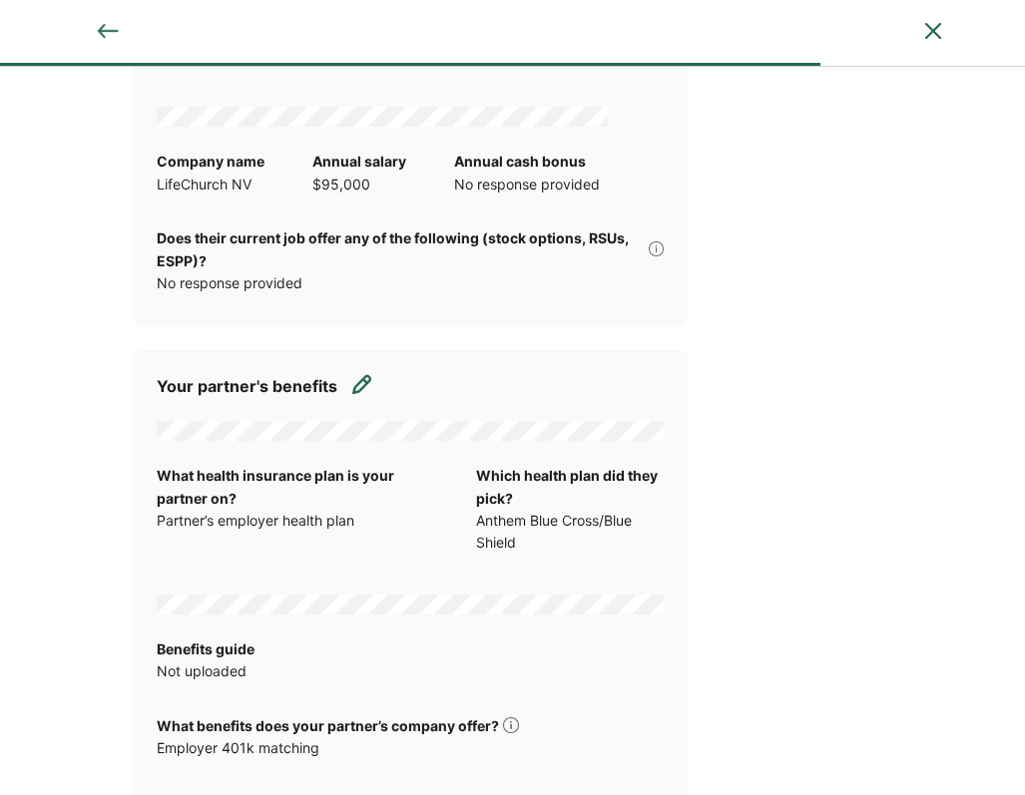
click at [369, 374] on img at bounding box center [362, 384] width 20 height 20
select select "**********"
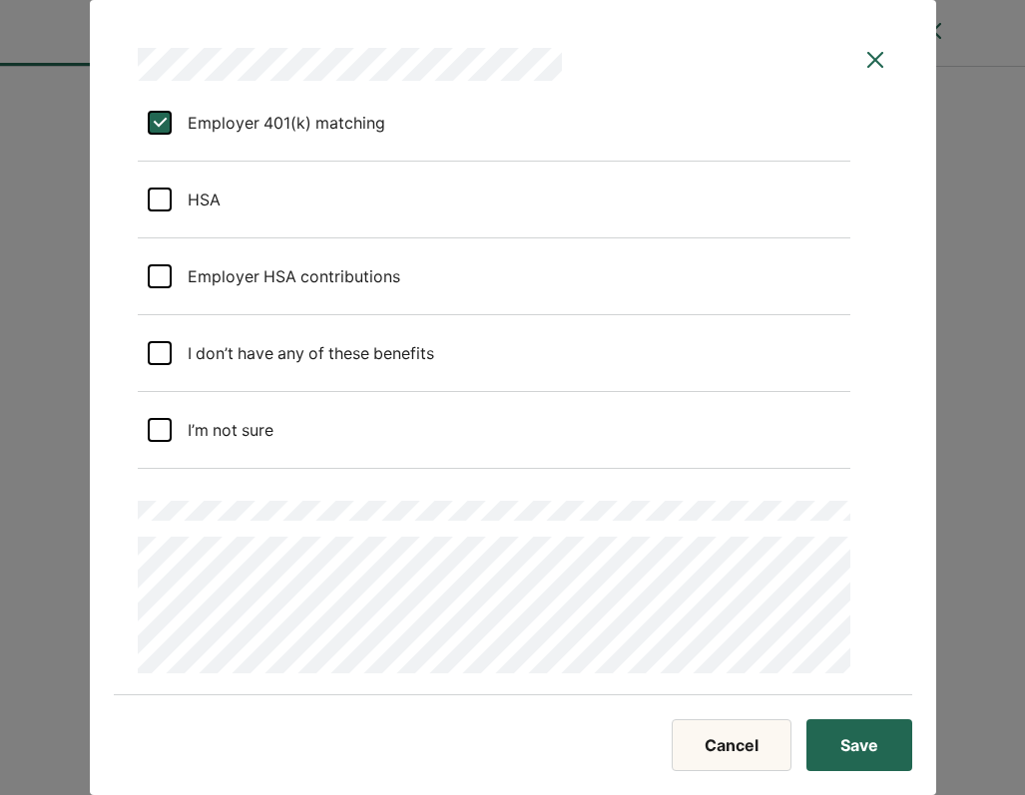
click at [846, 750] on button "Save" at bounding box center [859, 745] width 106 height 52
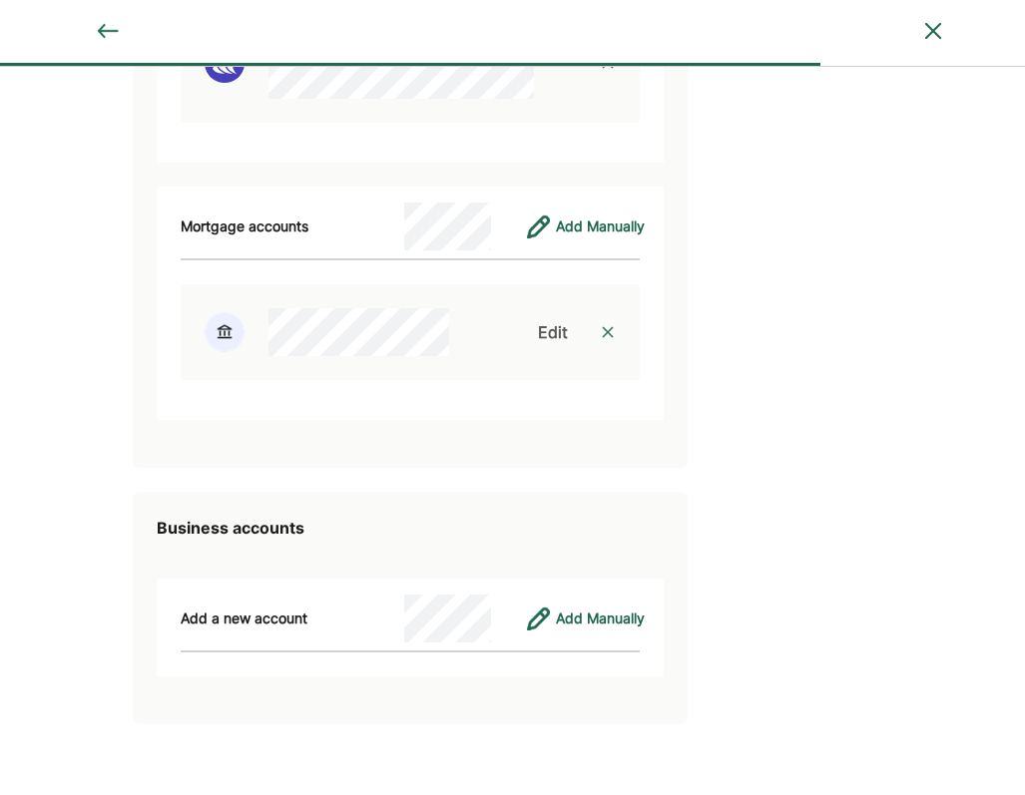
scroll to position [8548, 0]
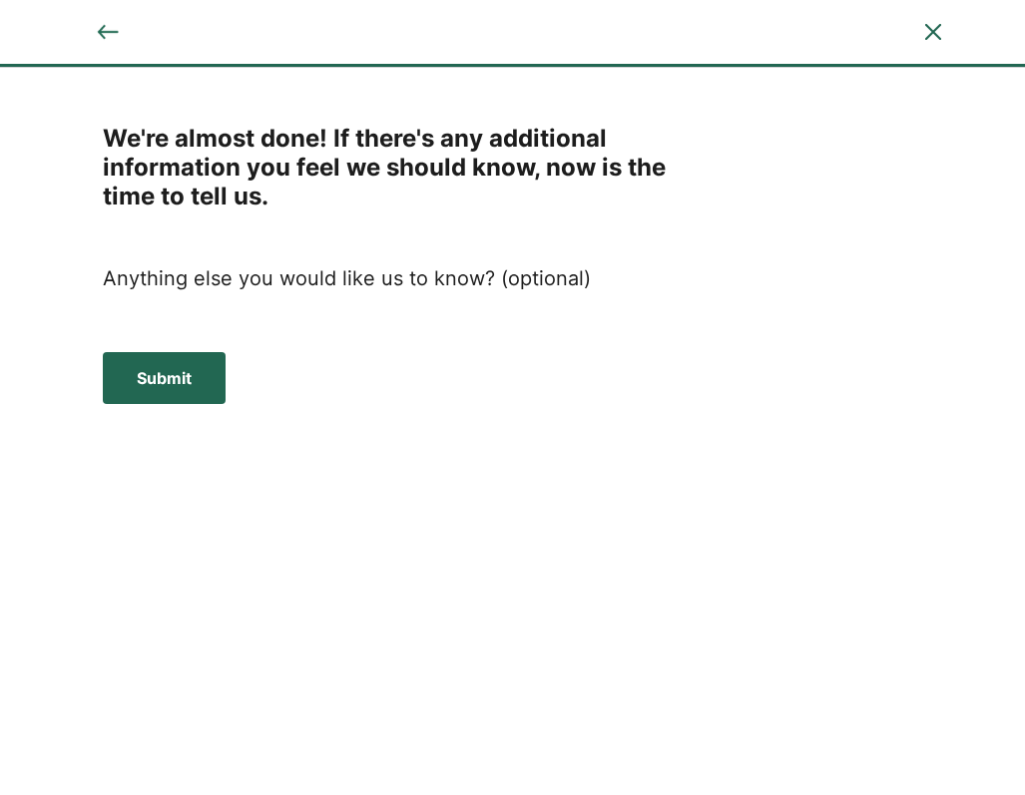
scroll to position [0, 0]
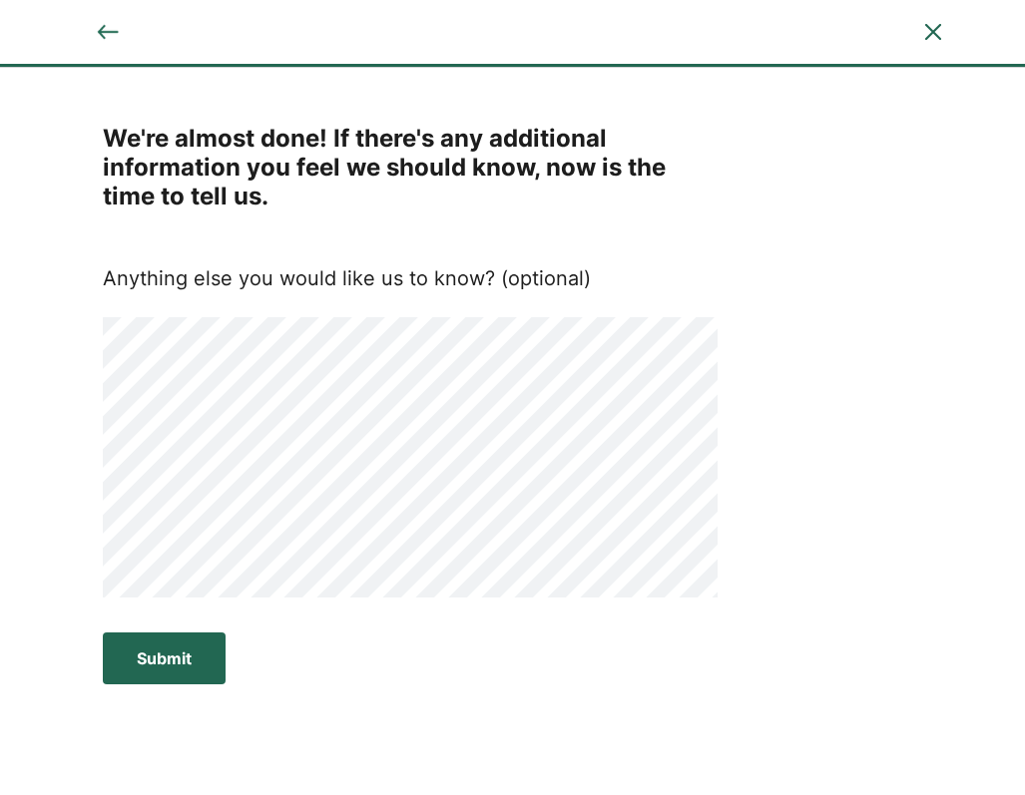
click at [183, 650] on div "Submit" at bounding box center [164, 658] width 55 height 24
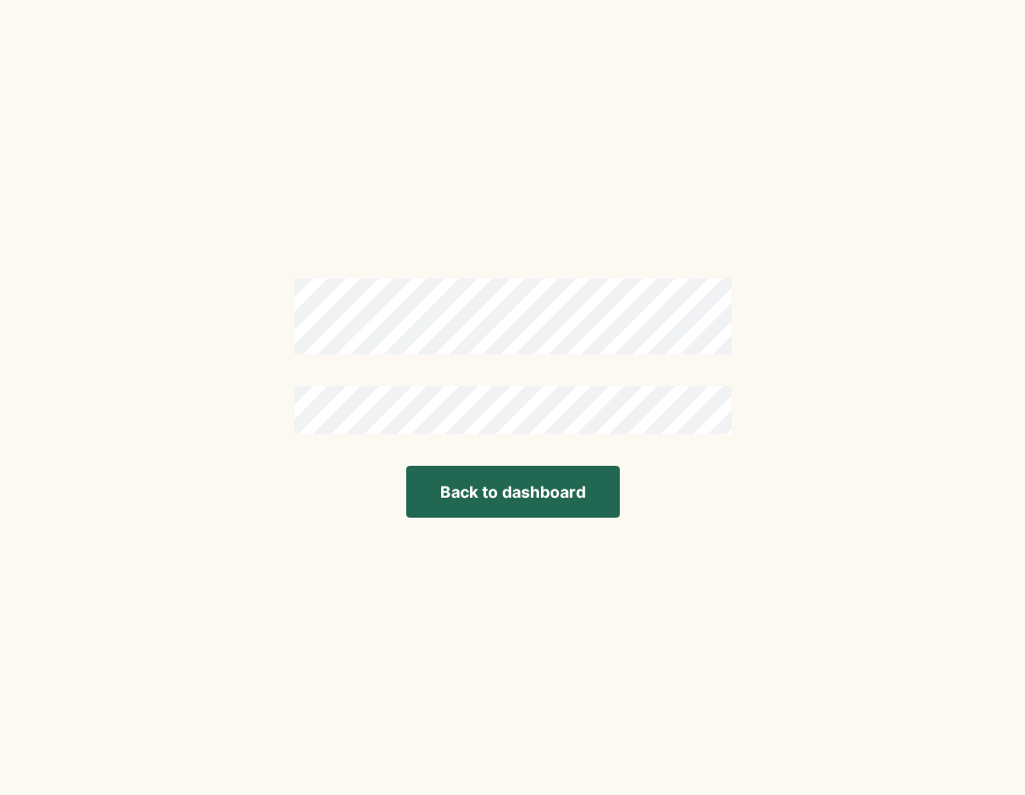
click at [519, 481] on button "Back to dashboard" at bounding box center [512, 492] width 213 height 52
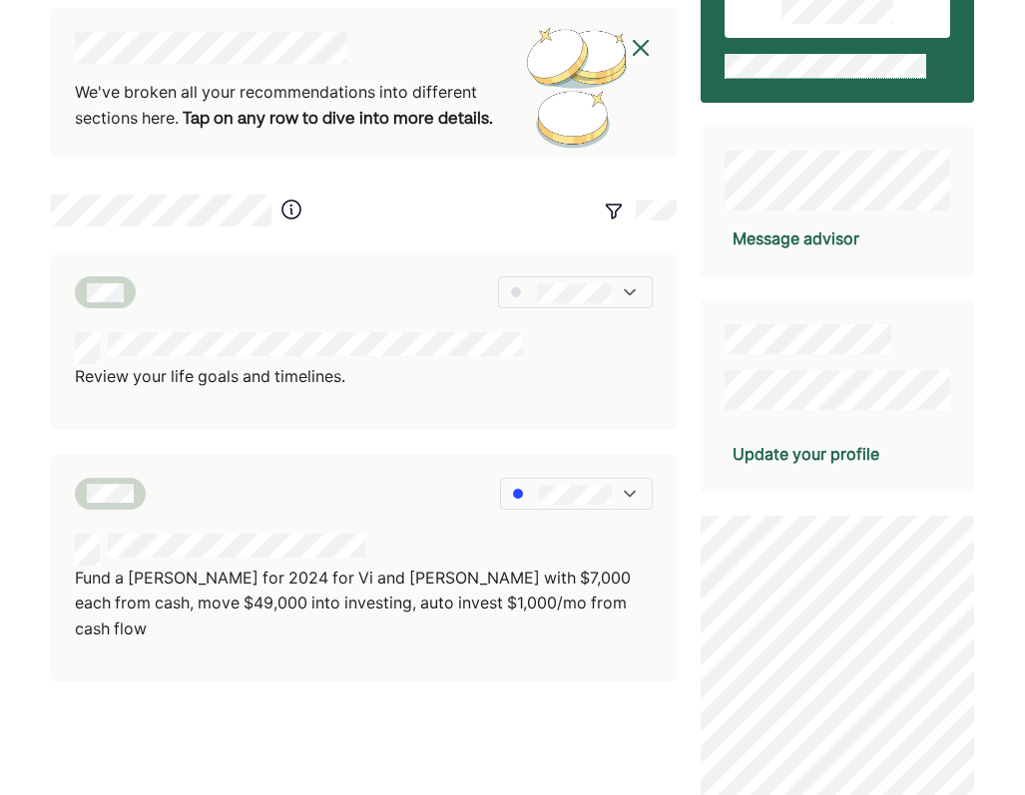
scroll to position [257, 0]
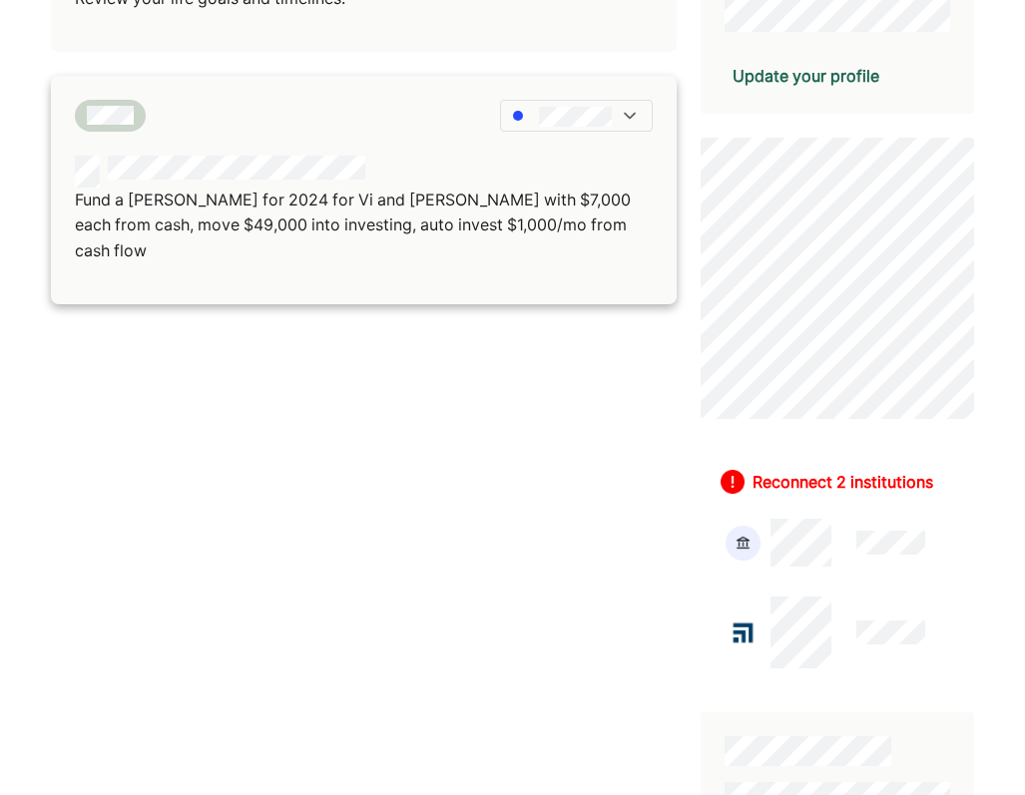
scroll to position [635, 0]
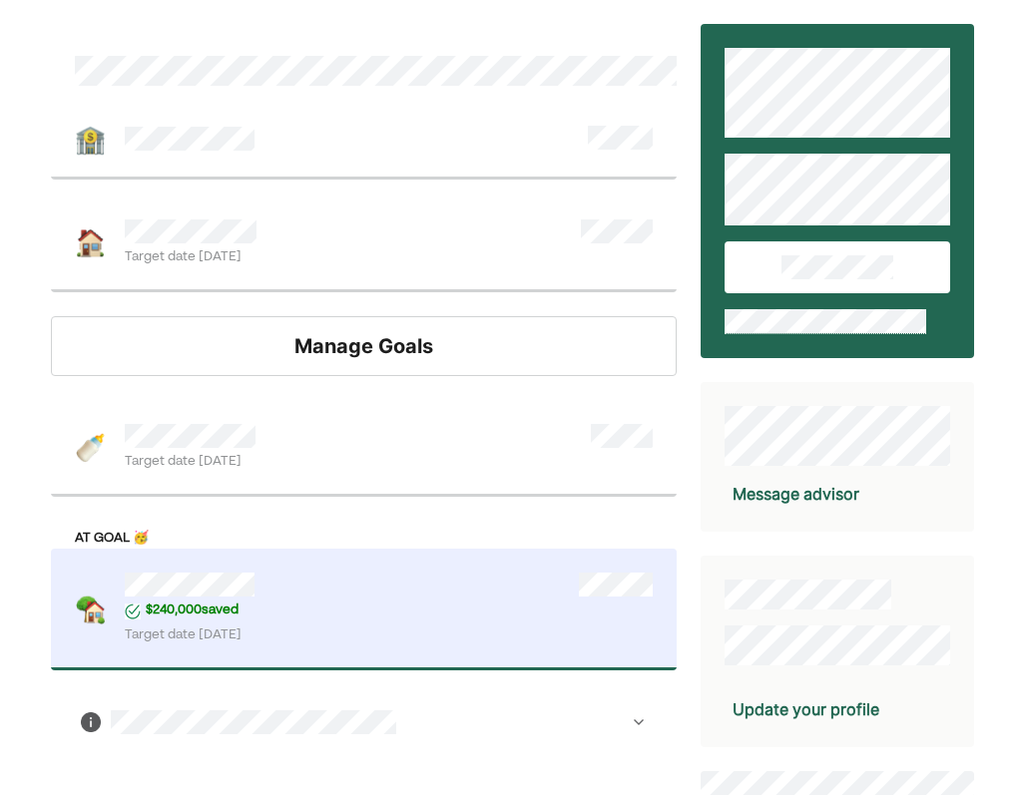
click at [318, 354] on div "Manage Goals" at bounding box center [363, 346] width 625 height 60
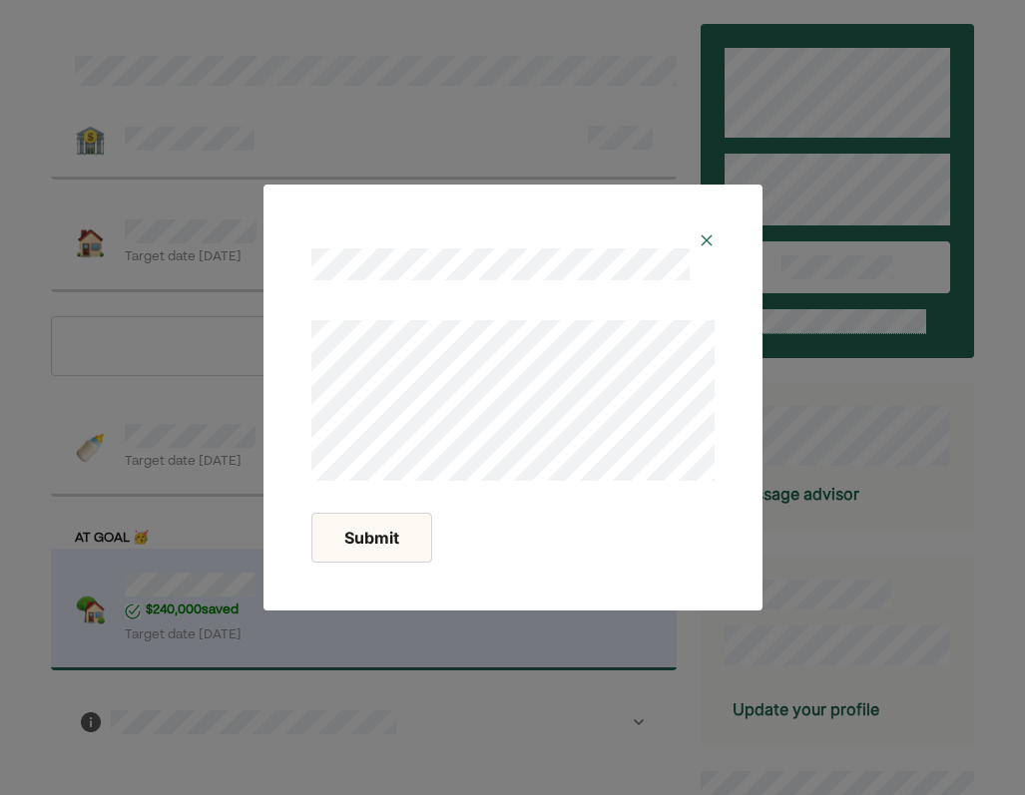
click at [705, 235] on img at bounding box center [706, 240] width 16 height 16
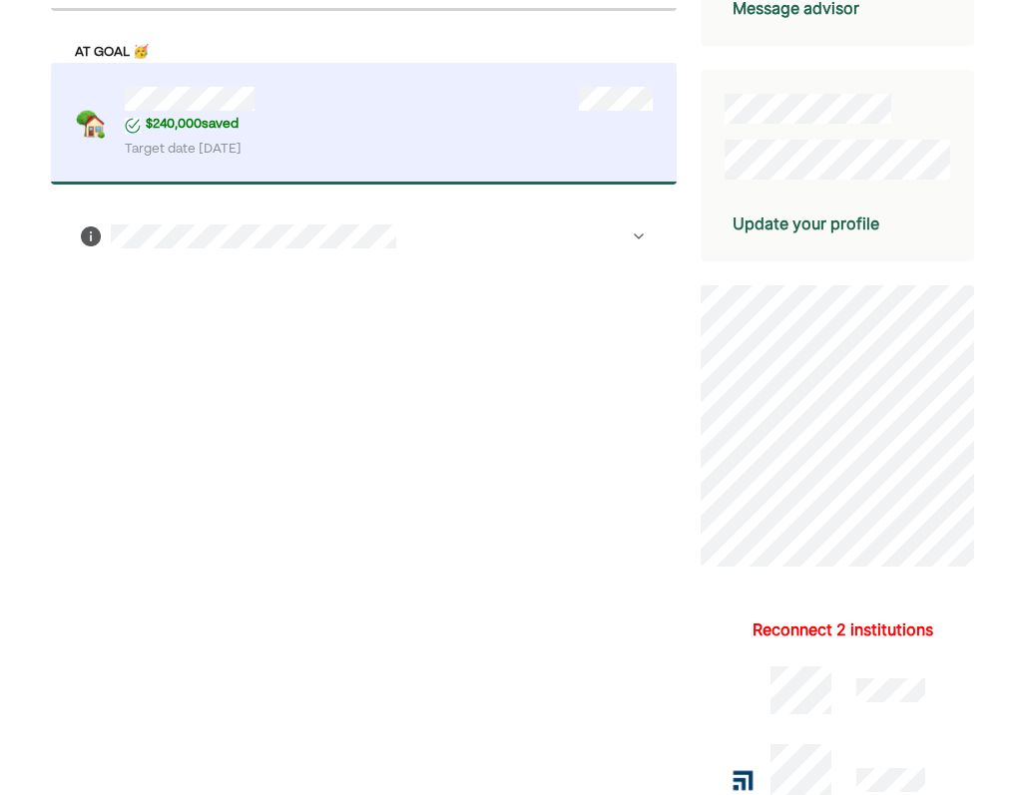
scroll to position [488, 0]
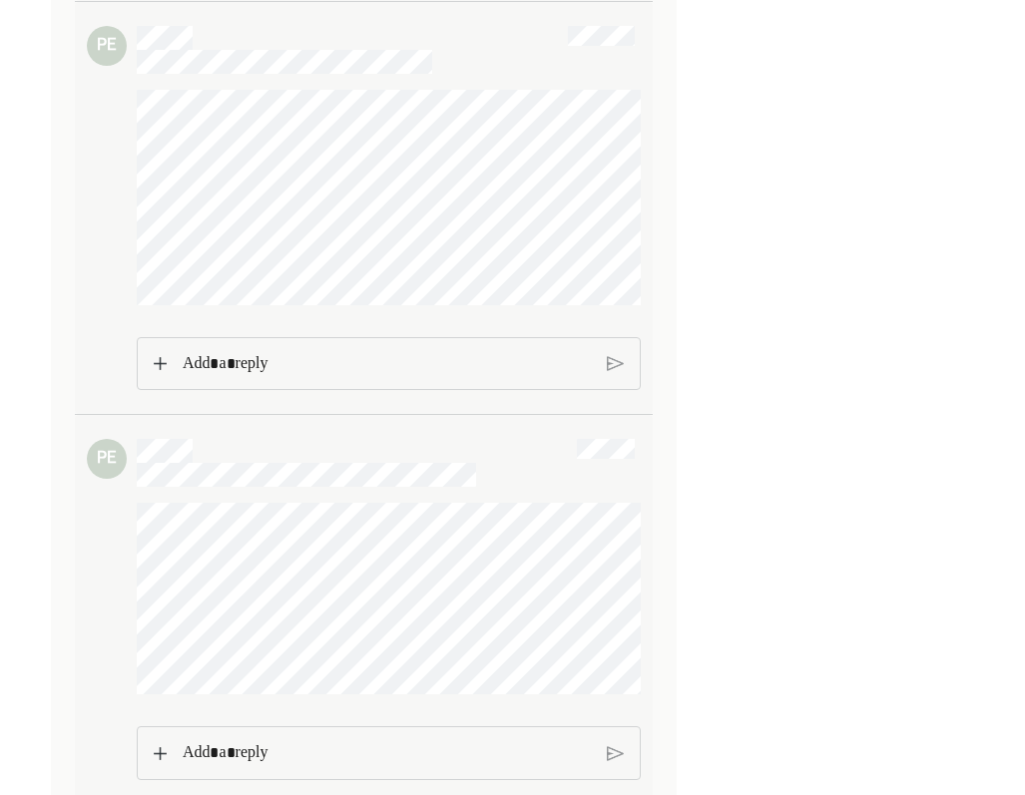
scroll to position [3538, 0]
